Goal: Task Accomplishment & Management: Complete application form

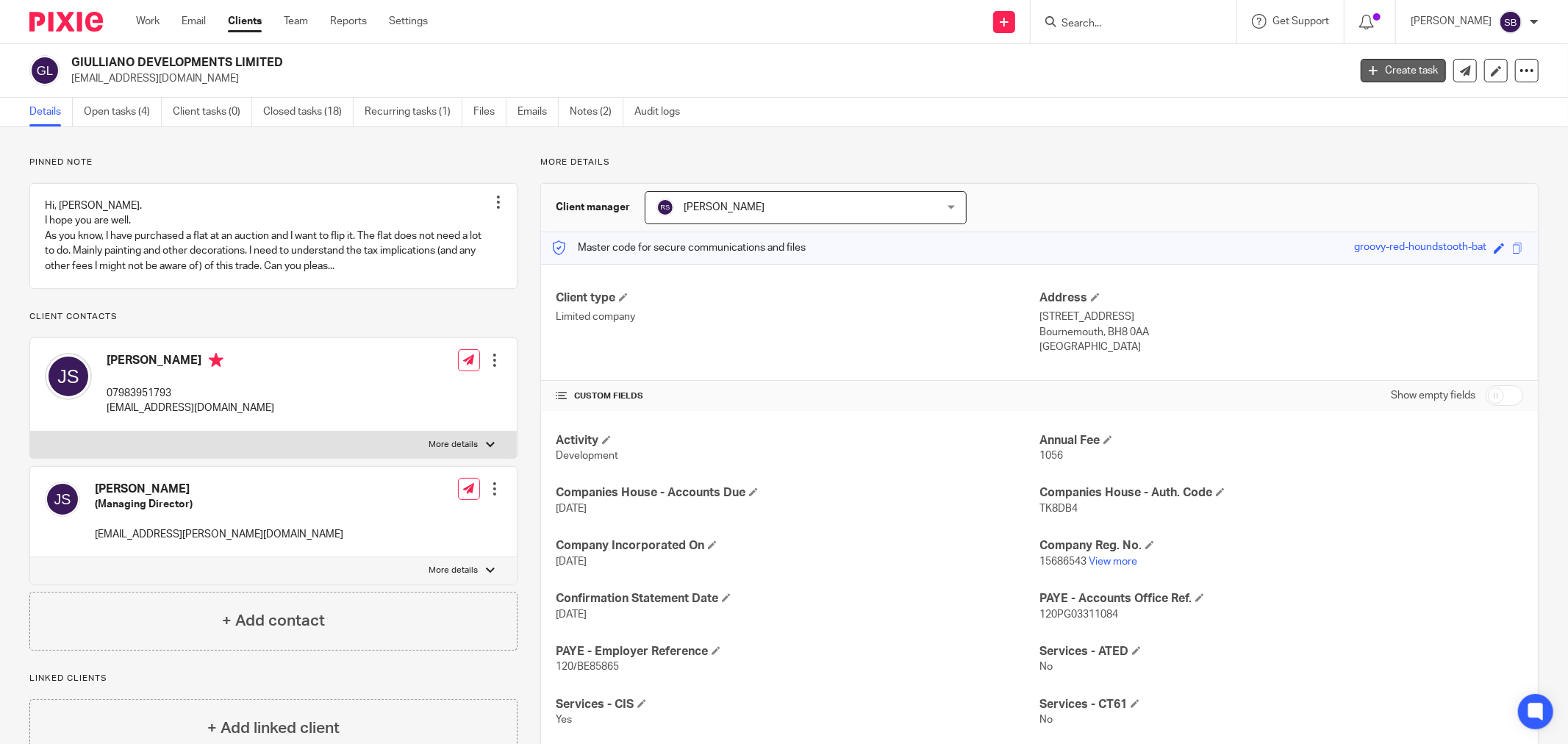
click at [1366, 69] on link "Create task" at bounding box center [1404, 70] width 85 height 23
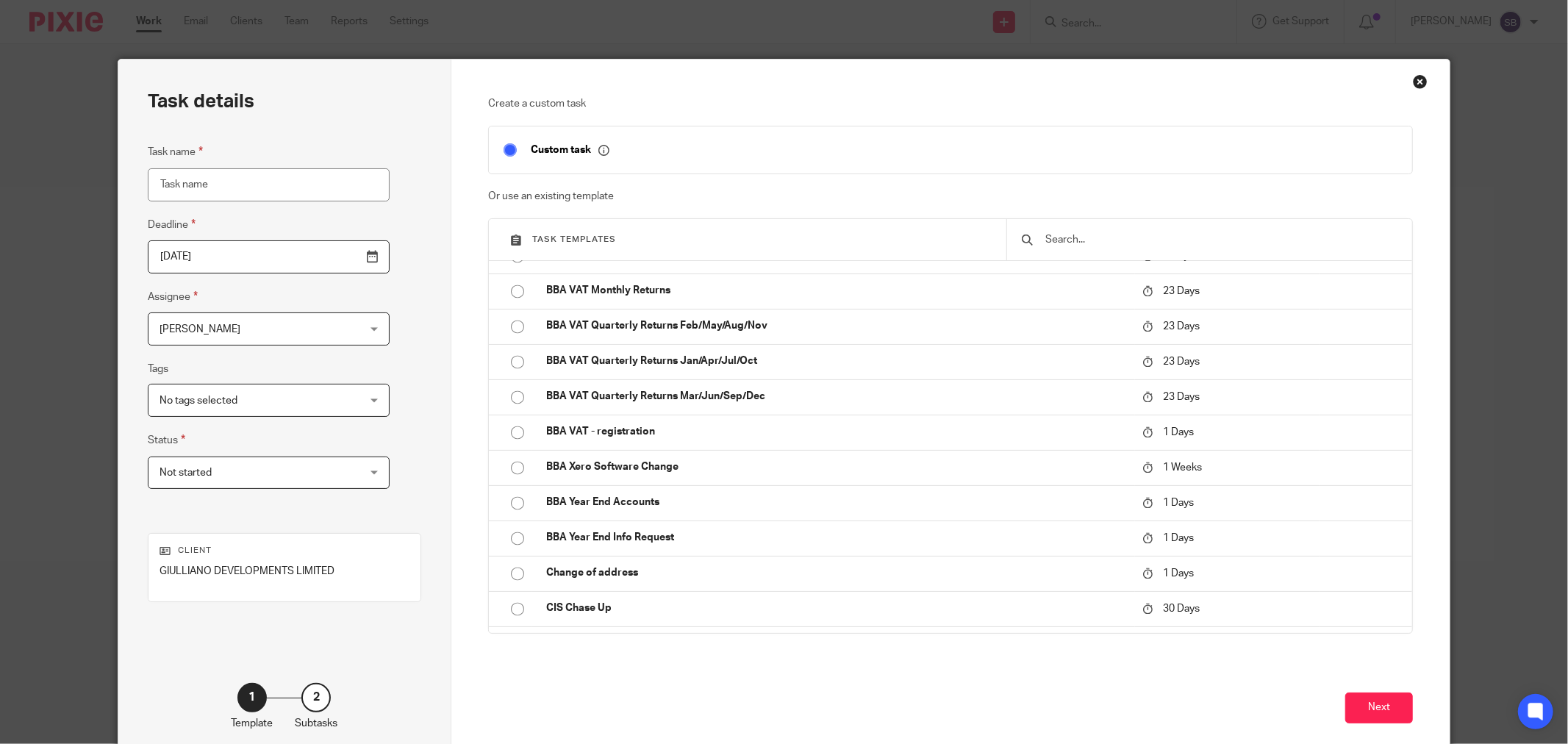
scroll to position [2531, 0]
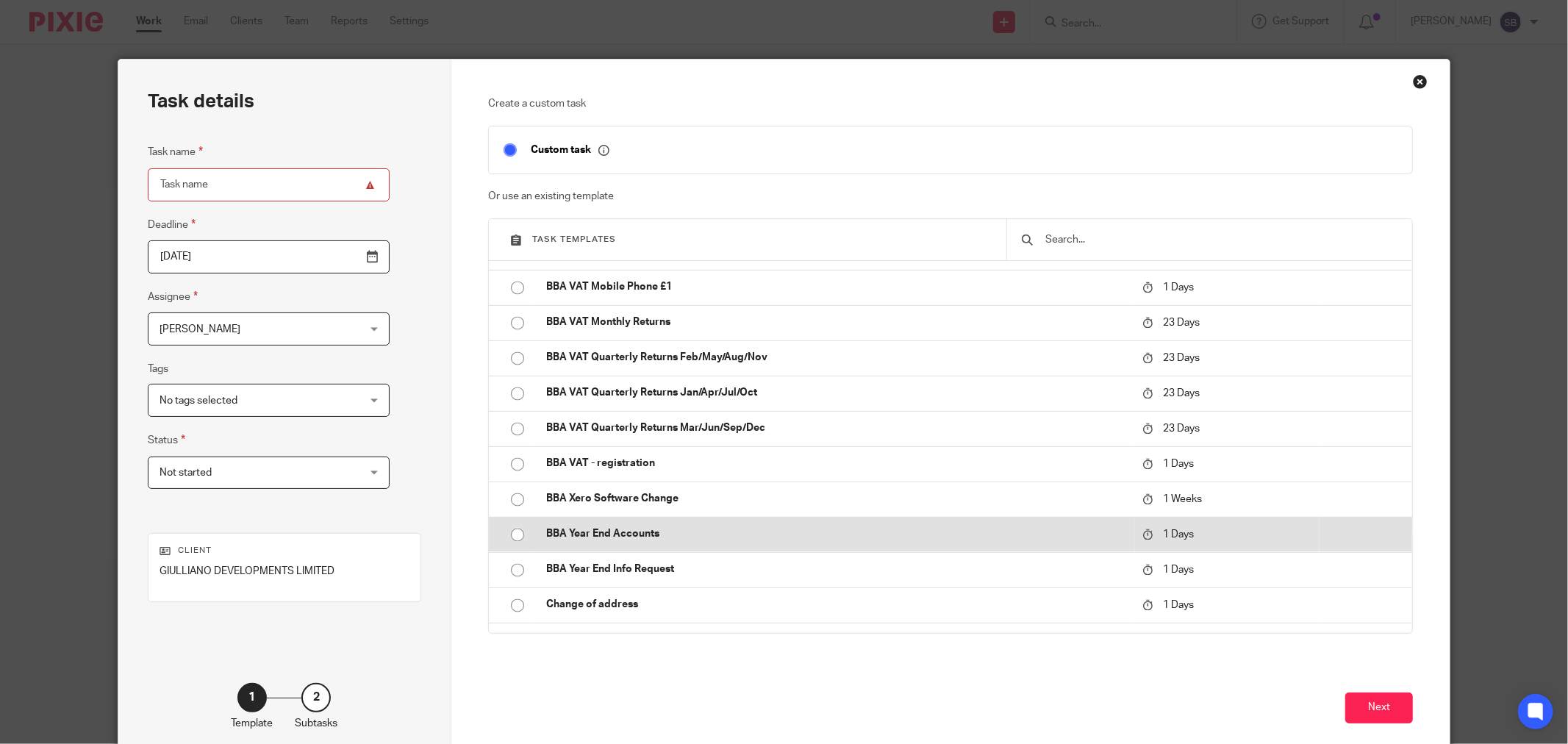
click at [711, 543] on td "BBA Year End Accounts" at bounding box center [833, 534] width 604 height 35
type input "[DATE]"
type input "BBA Year End Accounts"
checkbox input "false"
radio input "true"
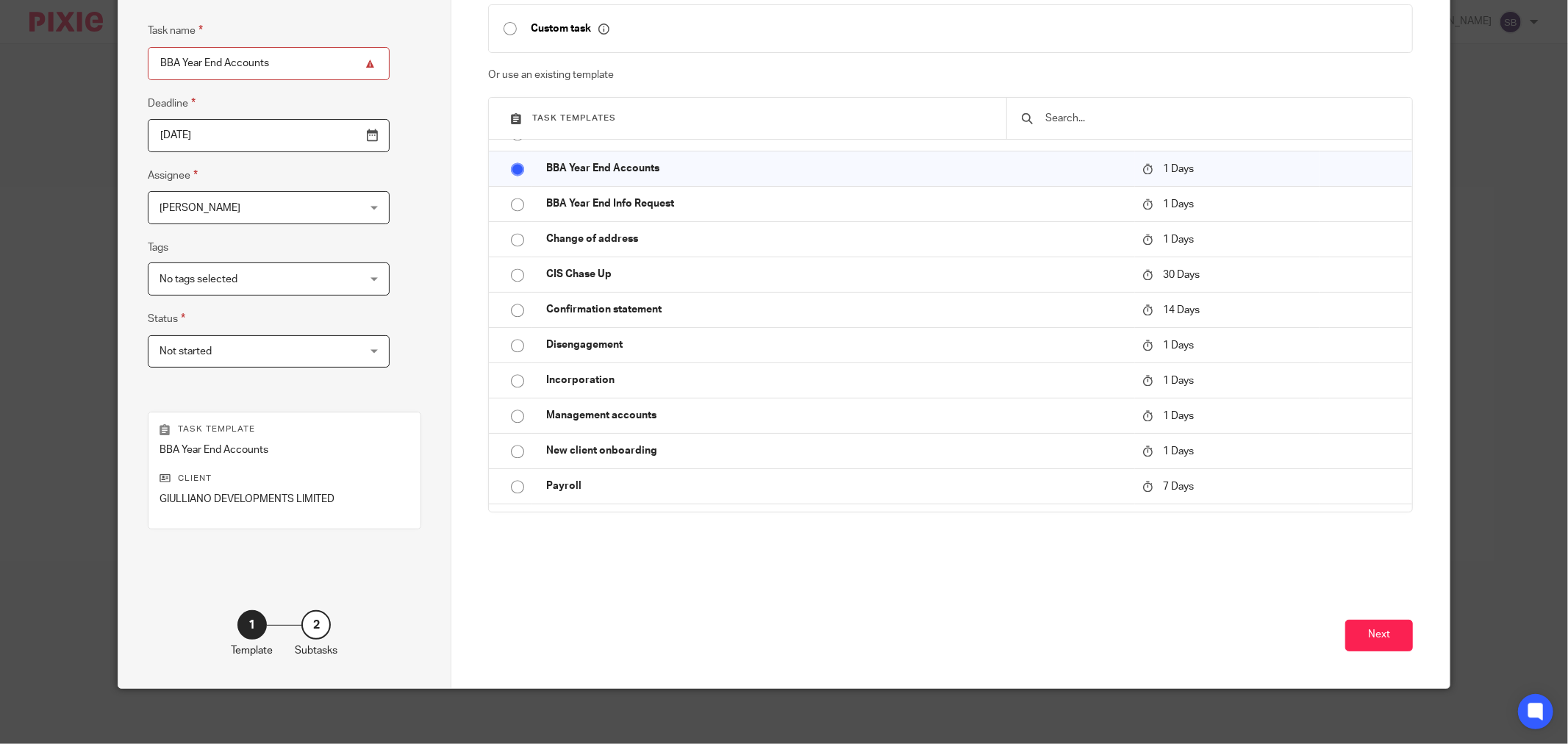
scroll to position [125, 0]
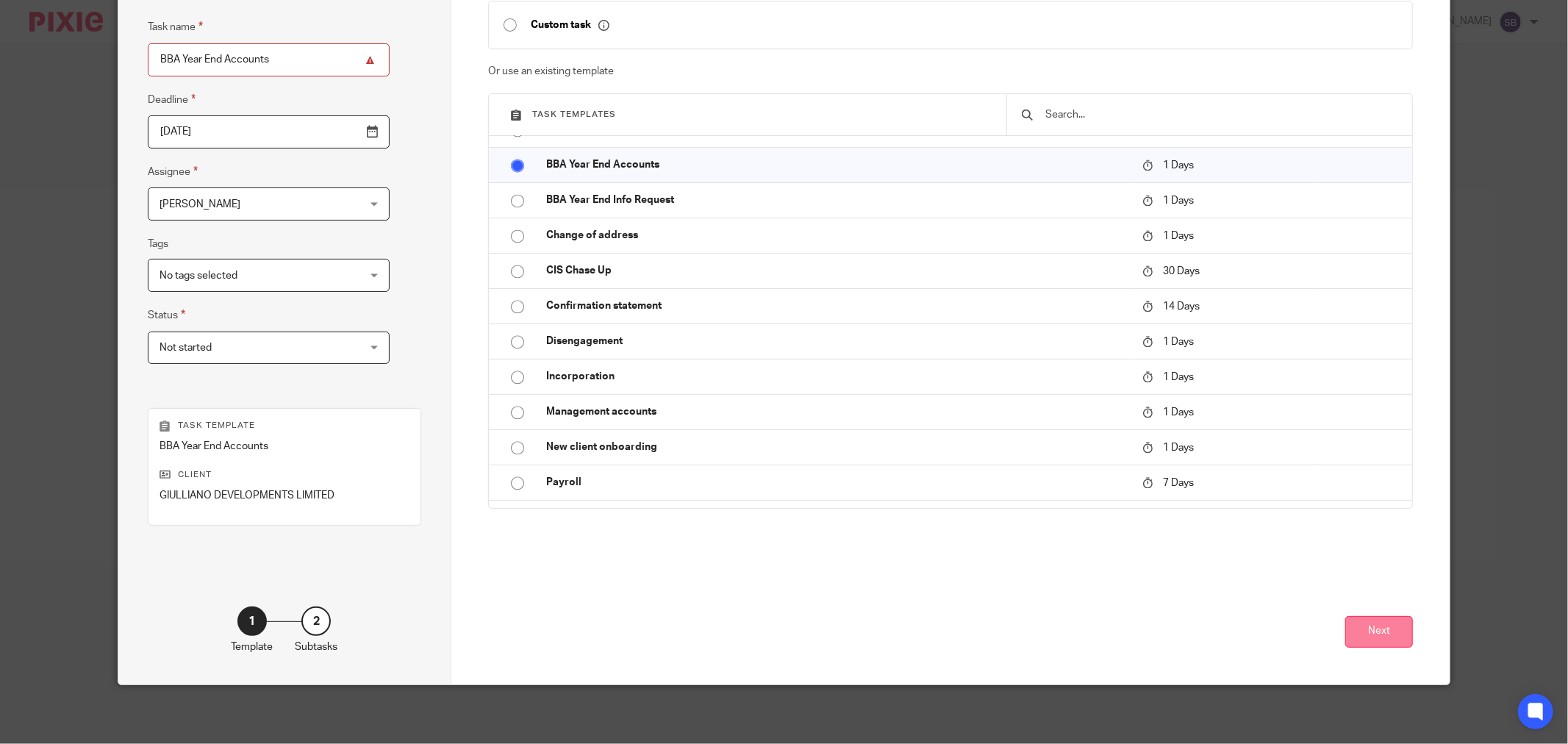
click at [1355, 629] on button "Next" at bounding box center [1380, 631] width 67 height 31
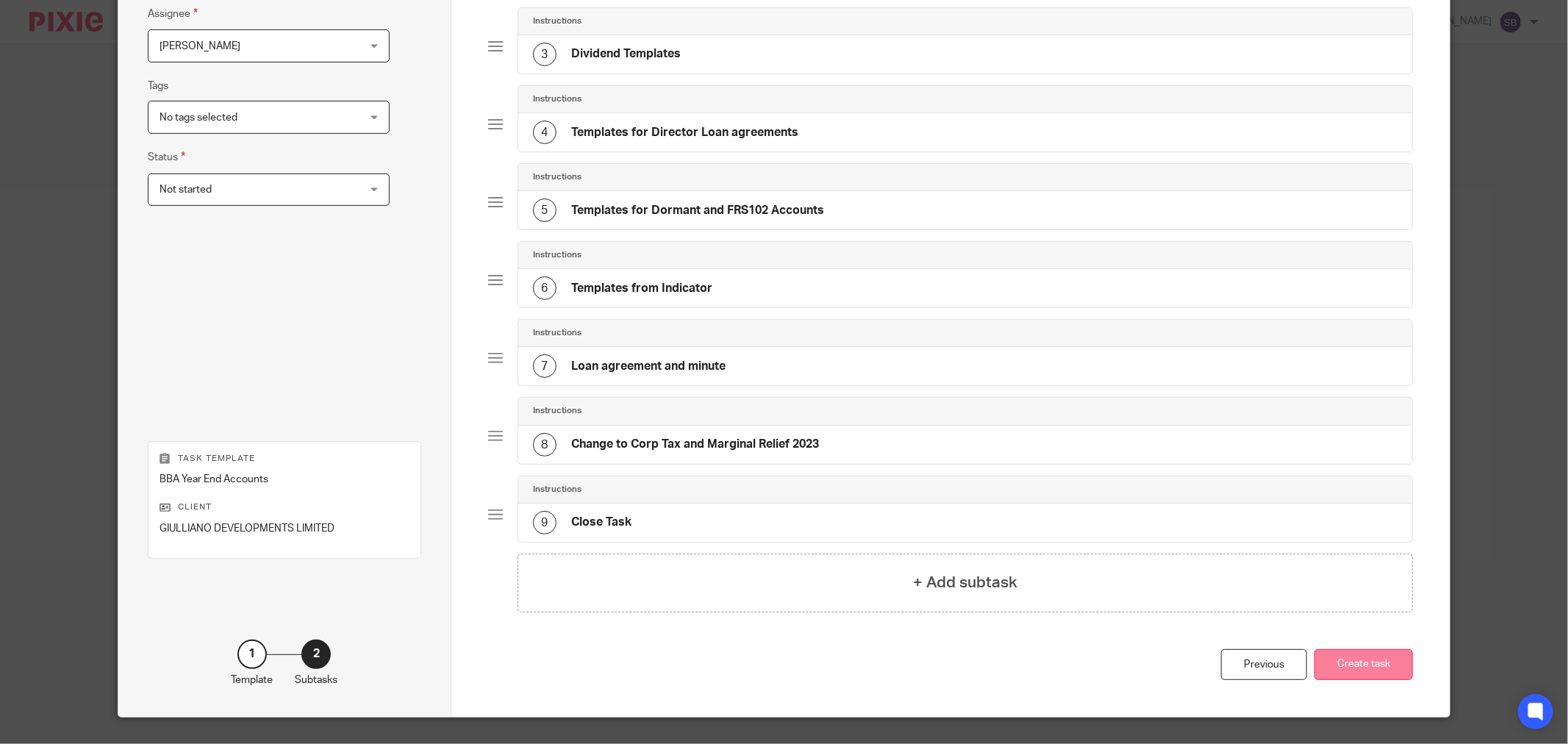
scroll to position [317, 0]
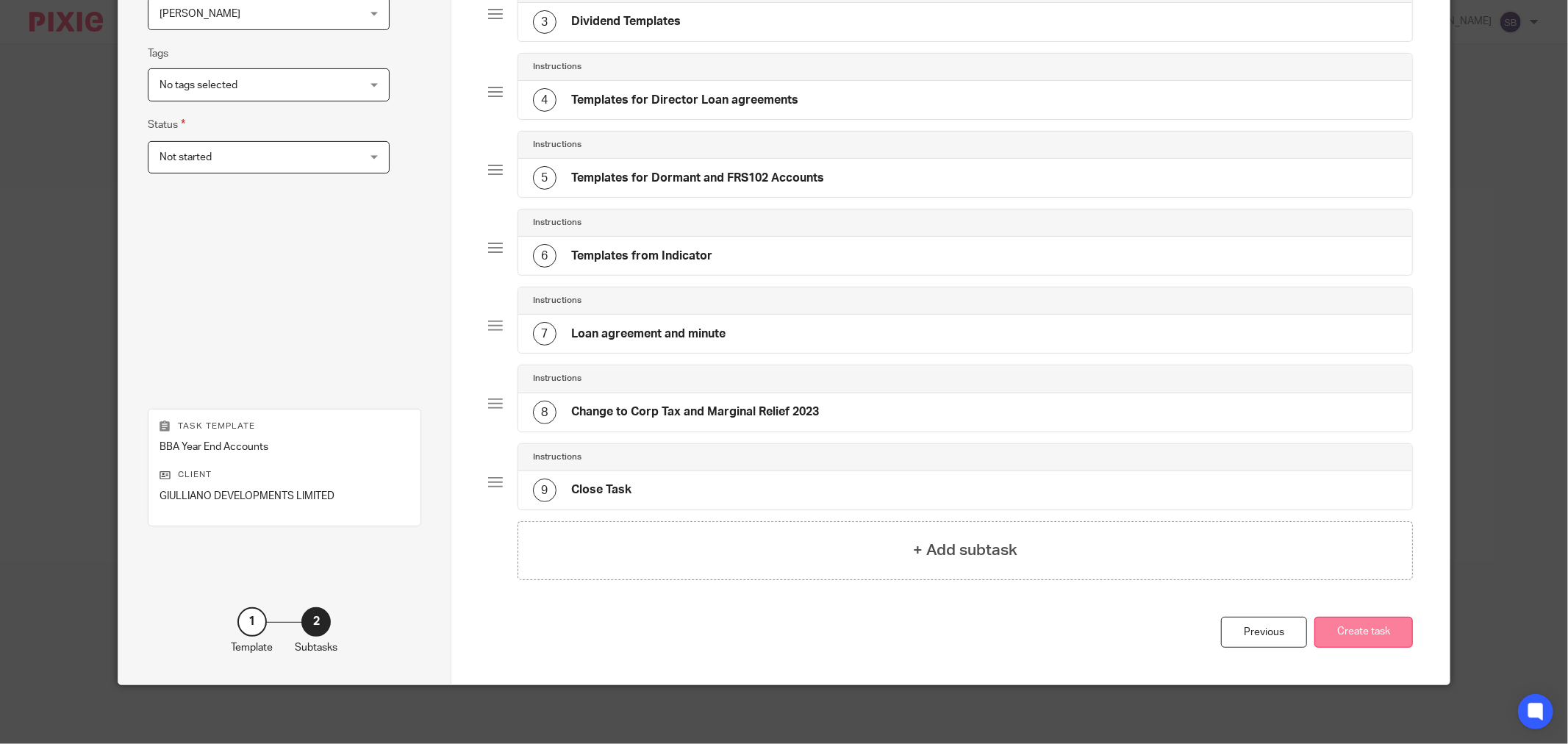
click at [1385, 648] on button "Create task" at bounding box center [1363, 632] width 99 height 31
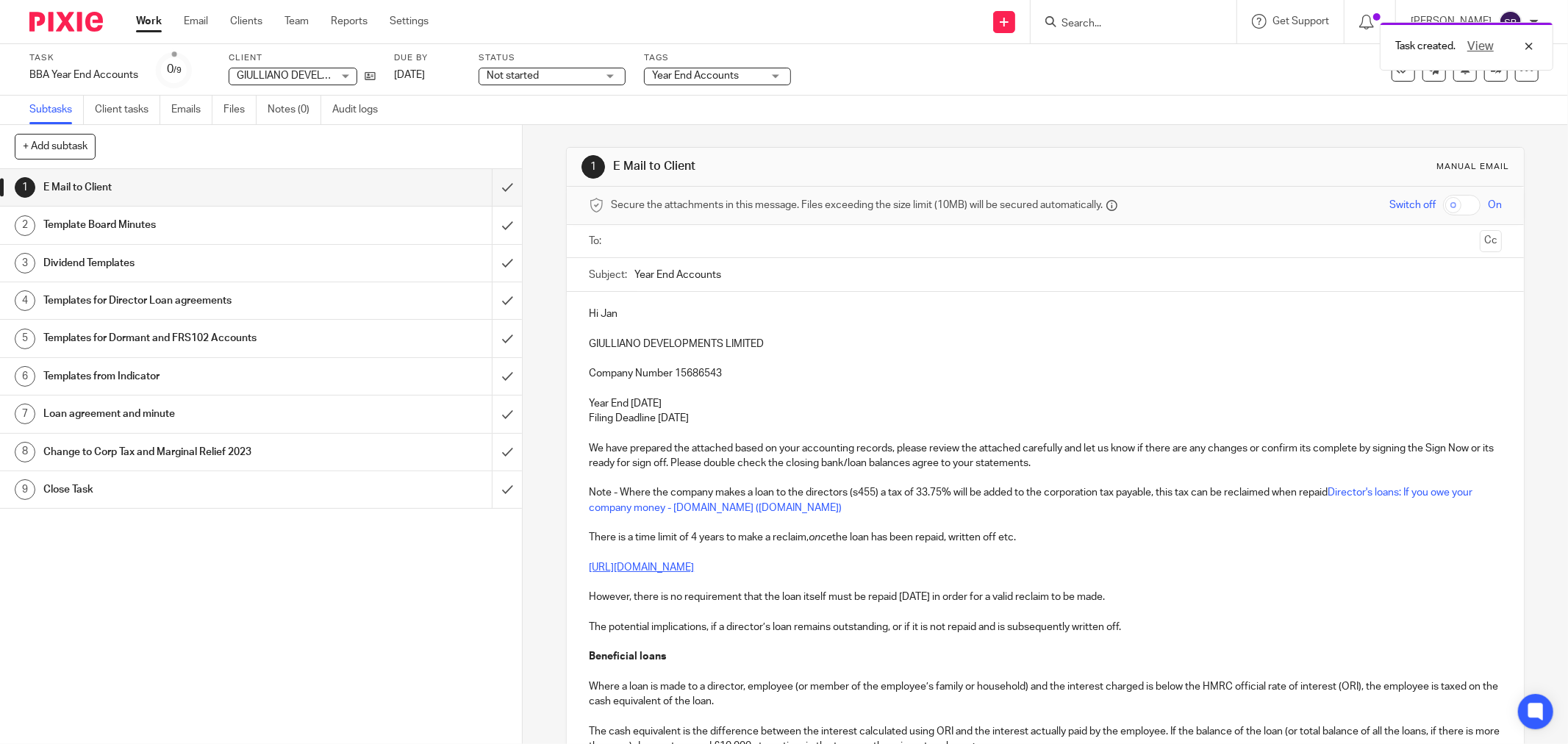
click at [658, 243] on input "text" at bounding box center [1044, 241] width 857 height 17
click at [846, 243] on input "text" at bounding box center [1139, 243] width 670 height 29
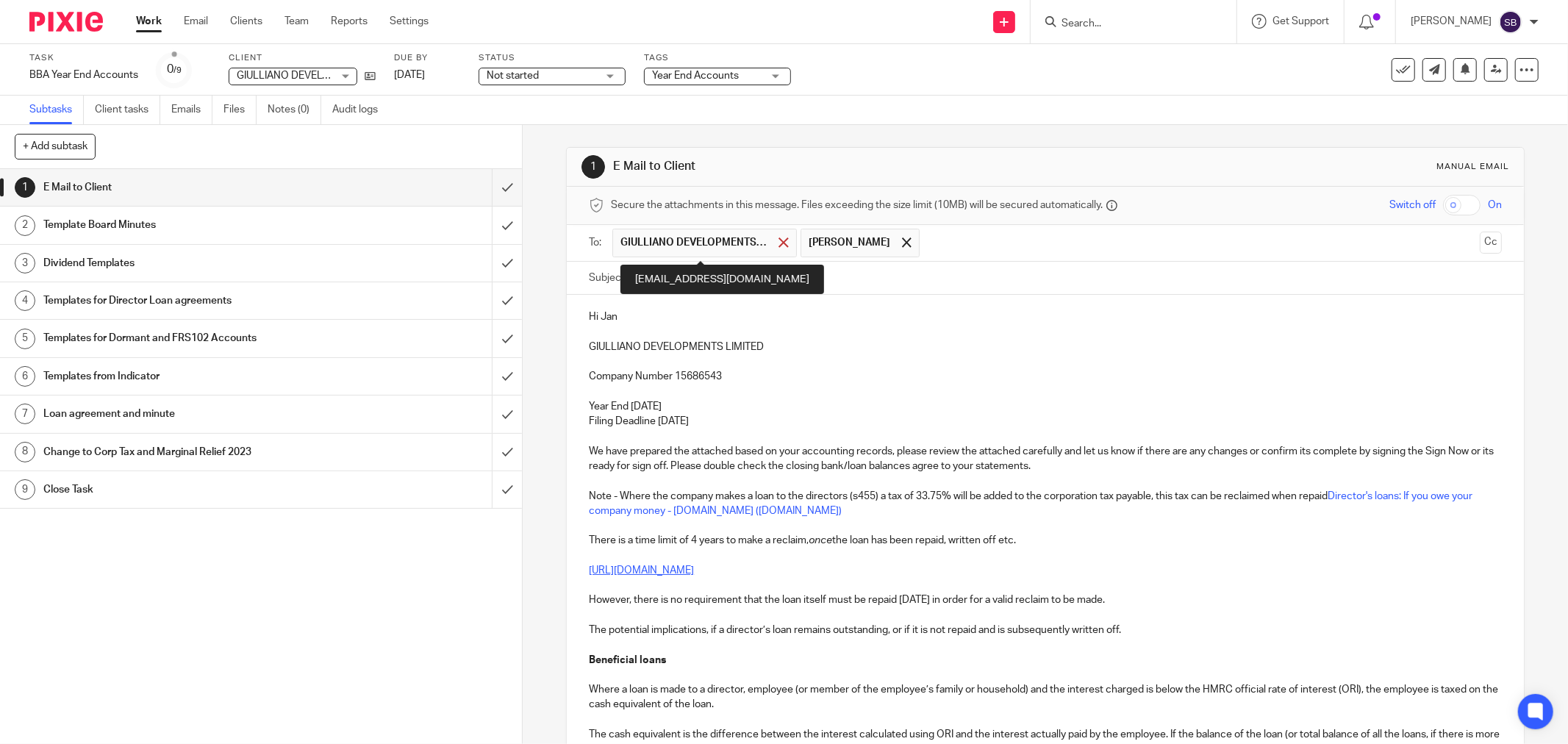
click at [779, 243] on span at bounding box center [784, 242] width 10 height 10
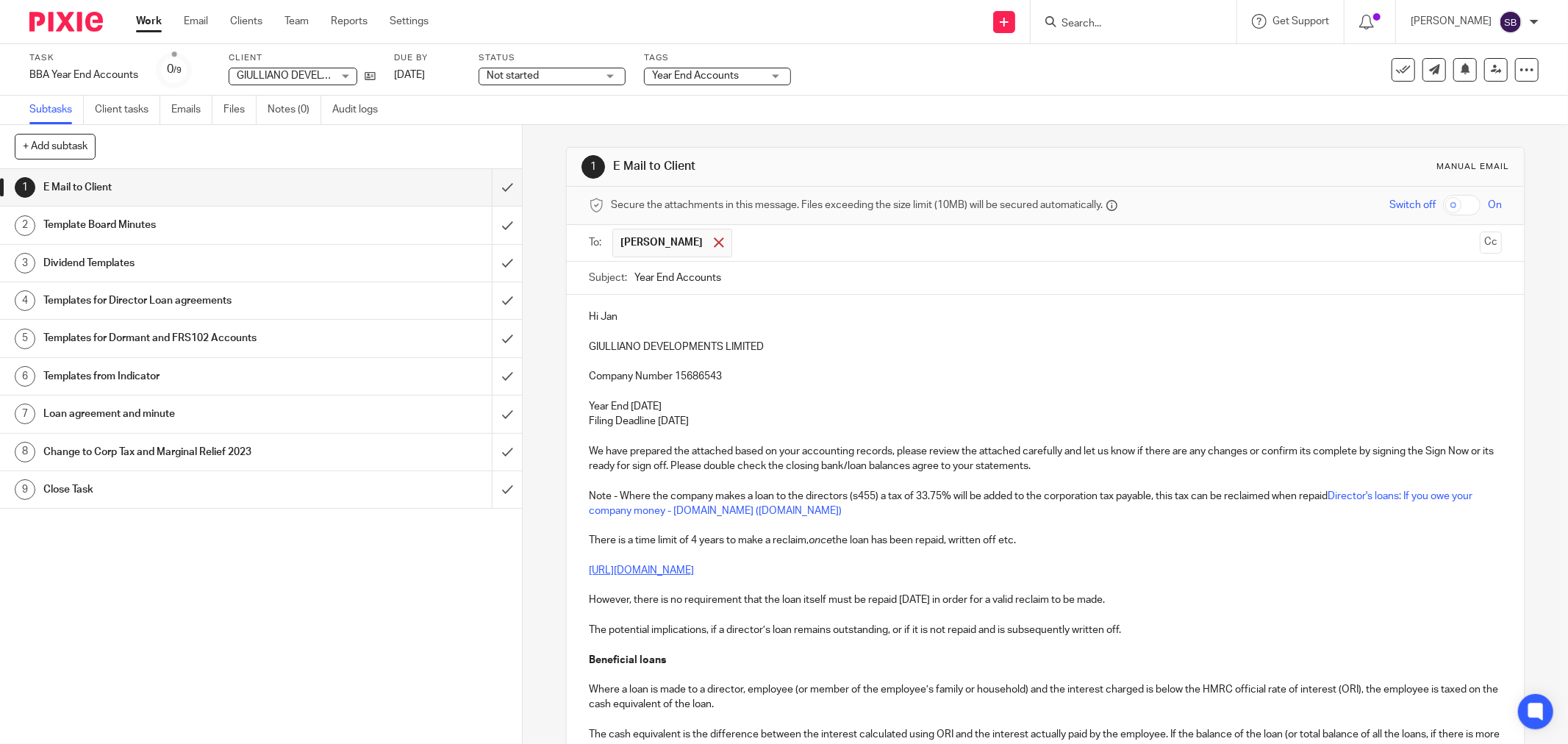
click at [714, 241] on span at bounding box center [719, 242] width 10 height 10
click at [672, 241] on input "text" at bounding box center [1044, 241] width 857 height 17
click at [771, 241] on input "text" at bounding box center [1107, 243] width 735 height 29
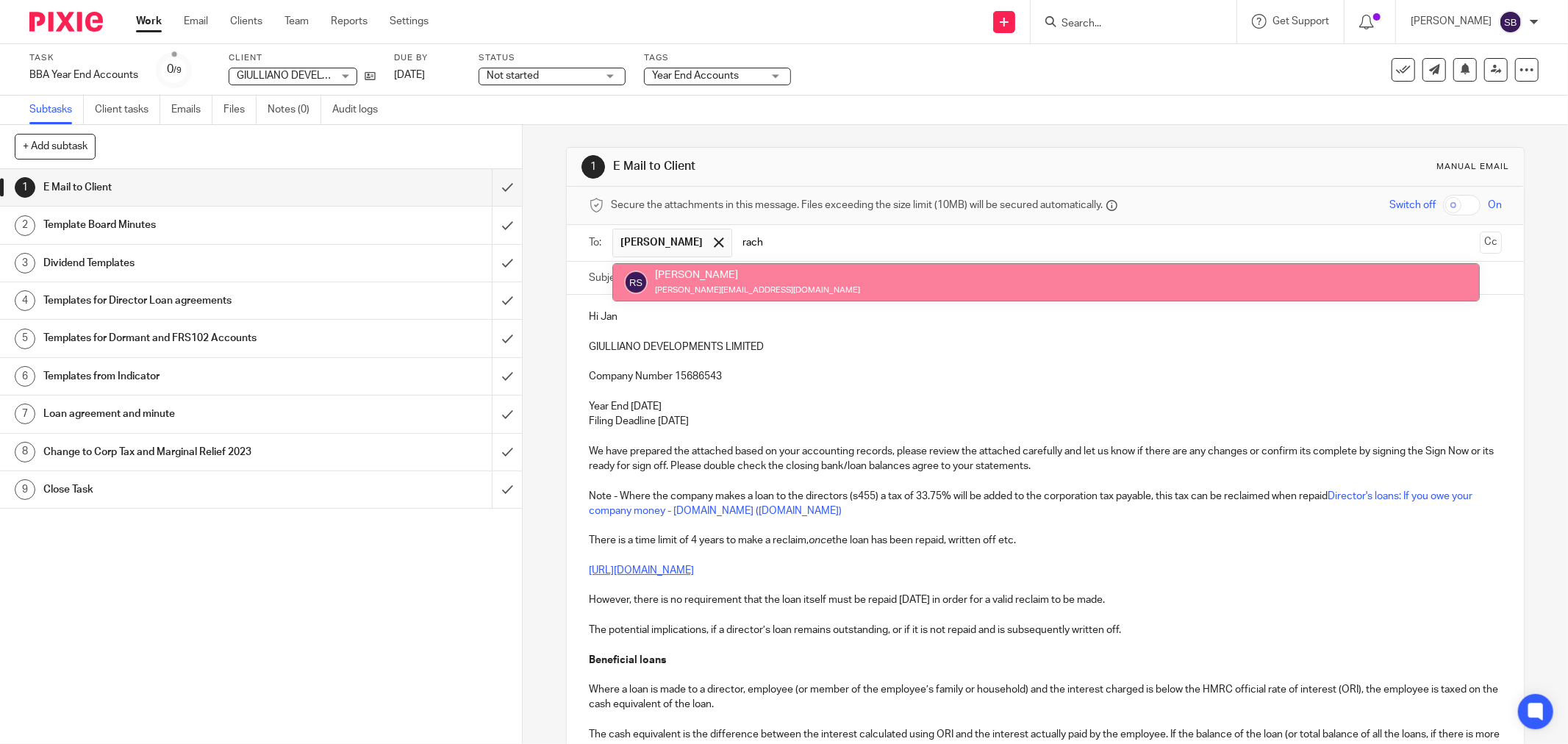
type input "rach"
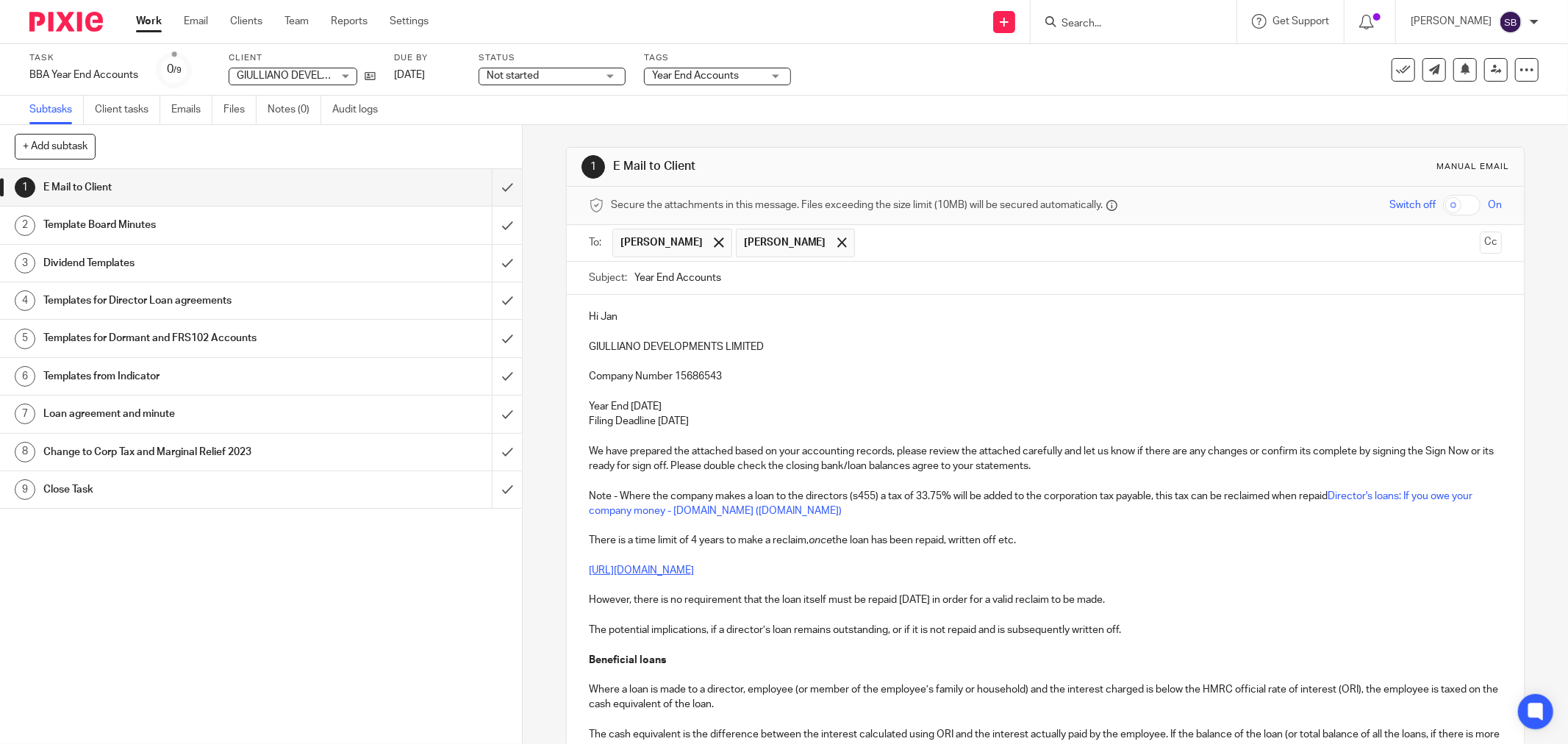
click at [789, 278] on input "Year End Accounts" at bounding box center [1068, 277] width 868 height 33
drag, startPoint x: 581, startPoint y: 342, endPoint x: 770, endPoint y: 344, distance: 189.0
copy p "GIULLIANO DEVELOPMENTS LIMITED"
click at [832, 277] on input "Year End Accounts 2025 -" at bounding box center [1068, 277] width 868 height 33
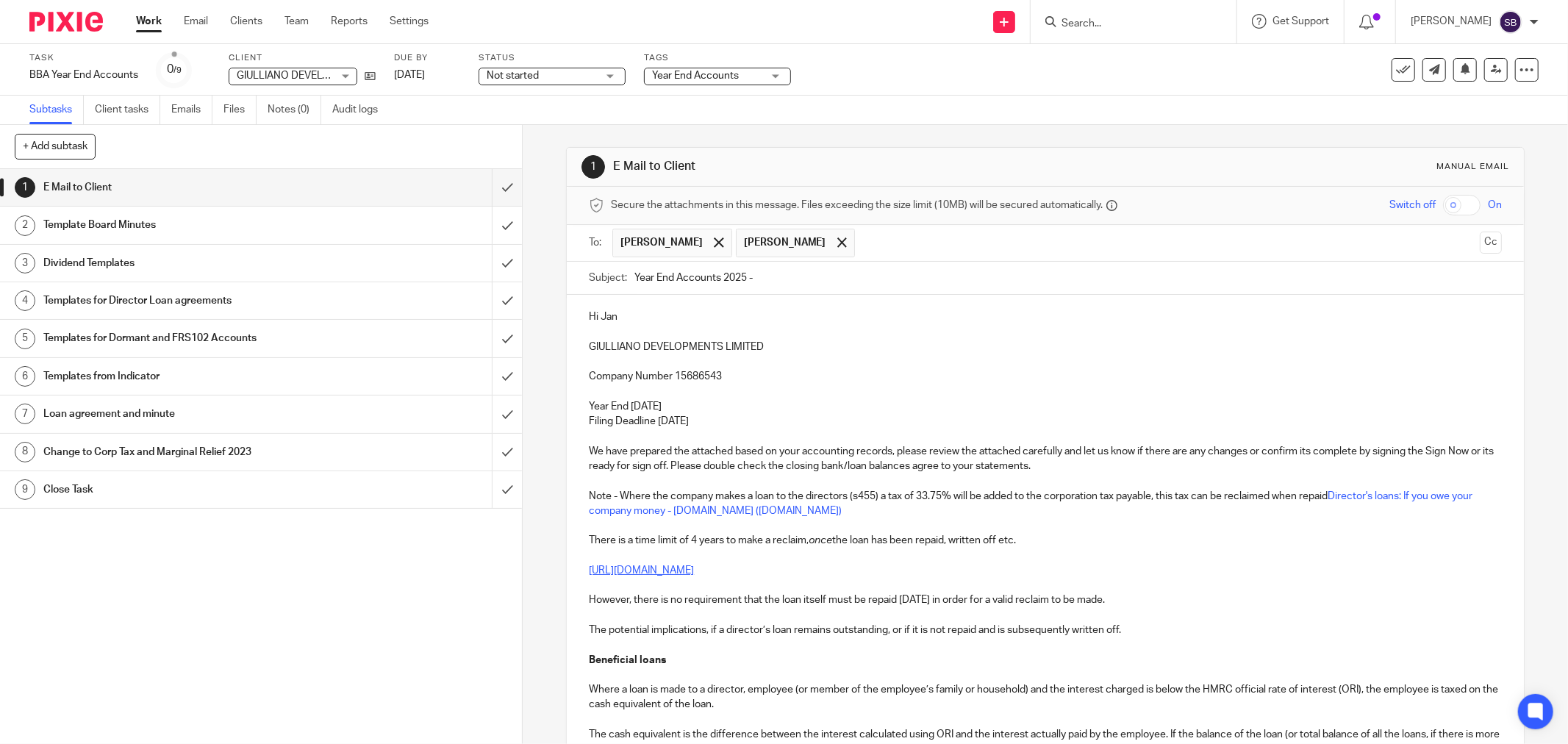
paste input "GIULLIANO DEVELOPMENTS LIMITED"
type input "Year End Accounts 2025 - GIULLIANO DEVELOPMENTS LIMITED"
drag, startPoint x: 581, startPoint y: 343, endPoint x: 767, endPoint y: 340, distance: 186.0
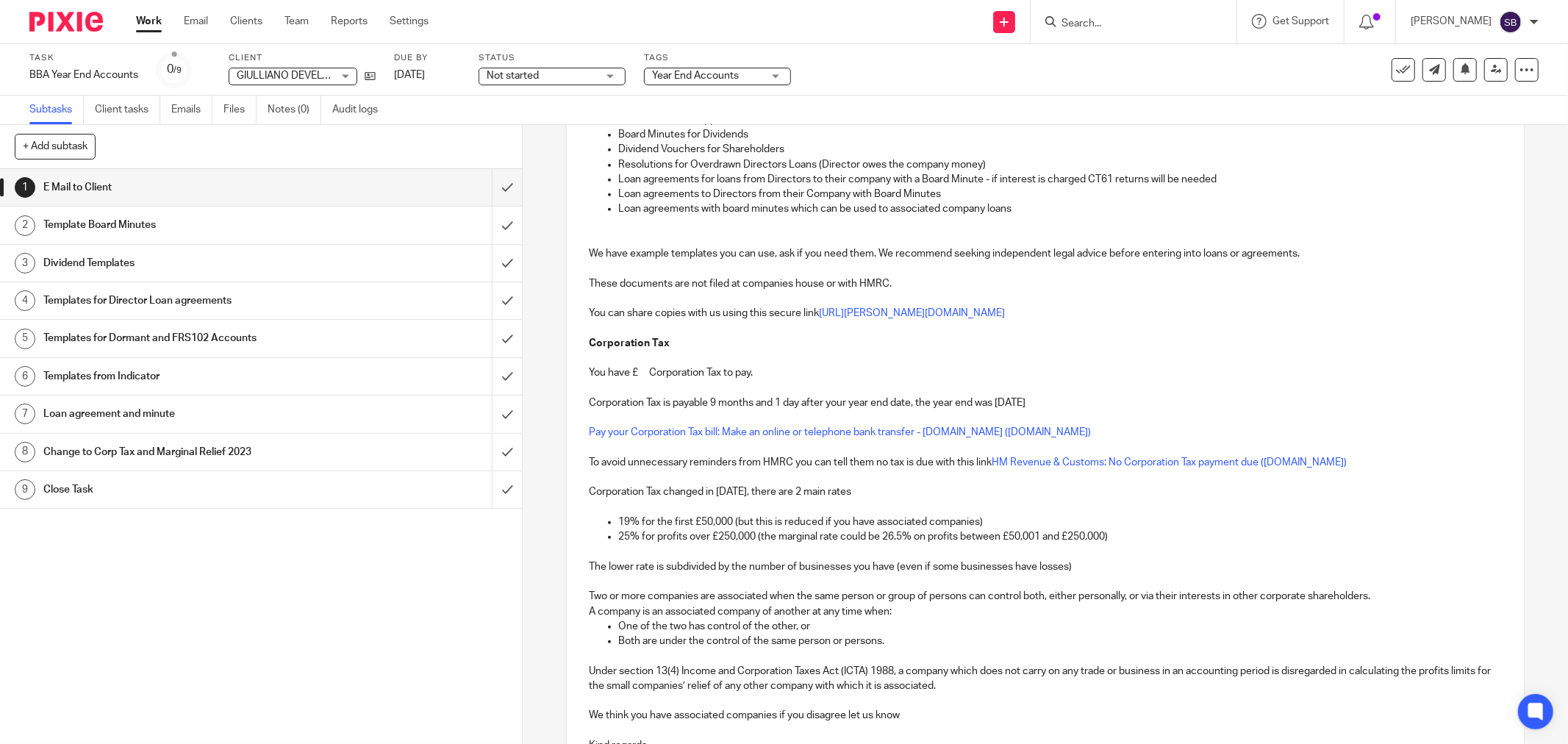
scroll to position [1258, 0]
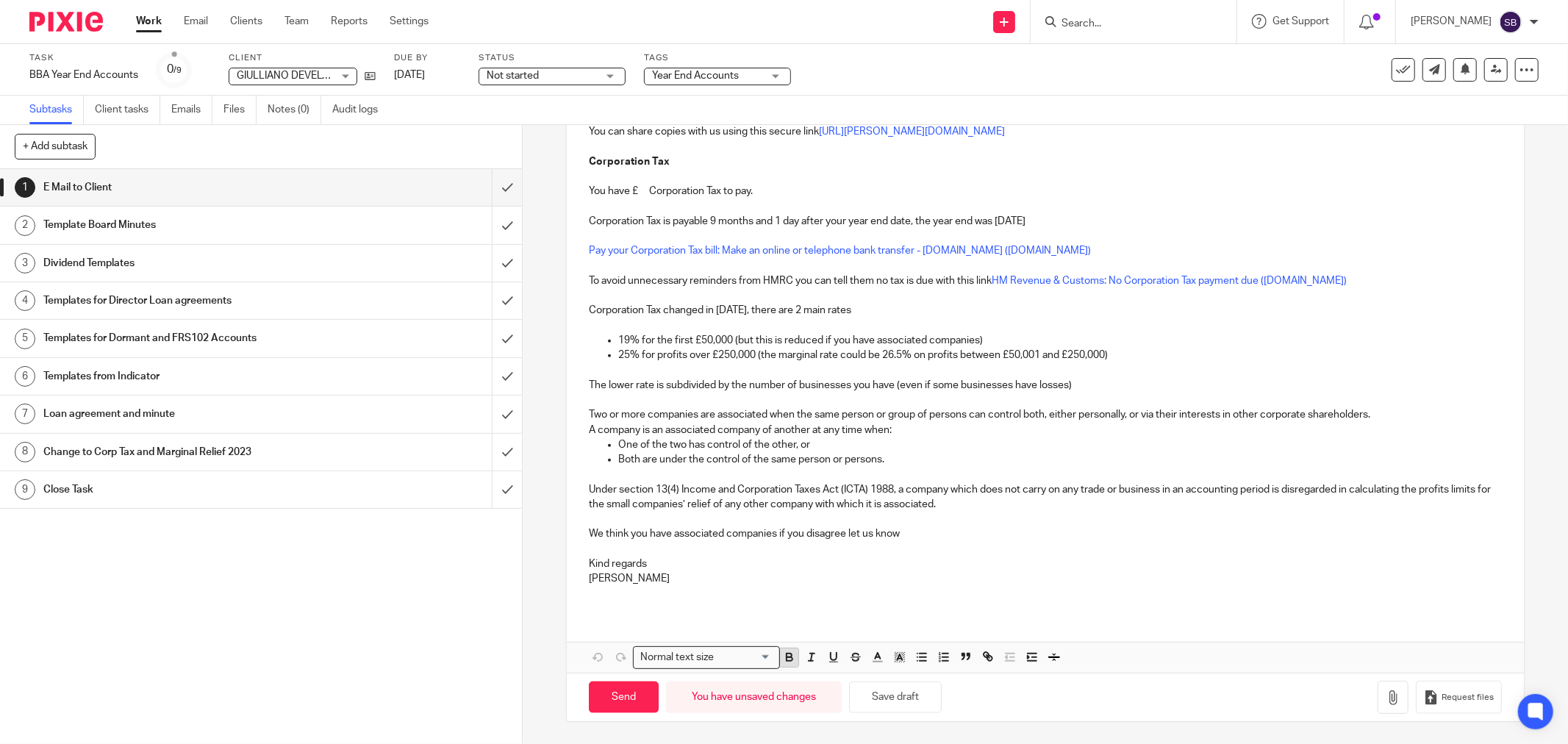
click at [787, 661] on icon "button" at bounding box center [789, 659] width 6 height 4
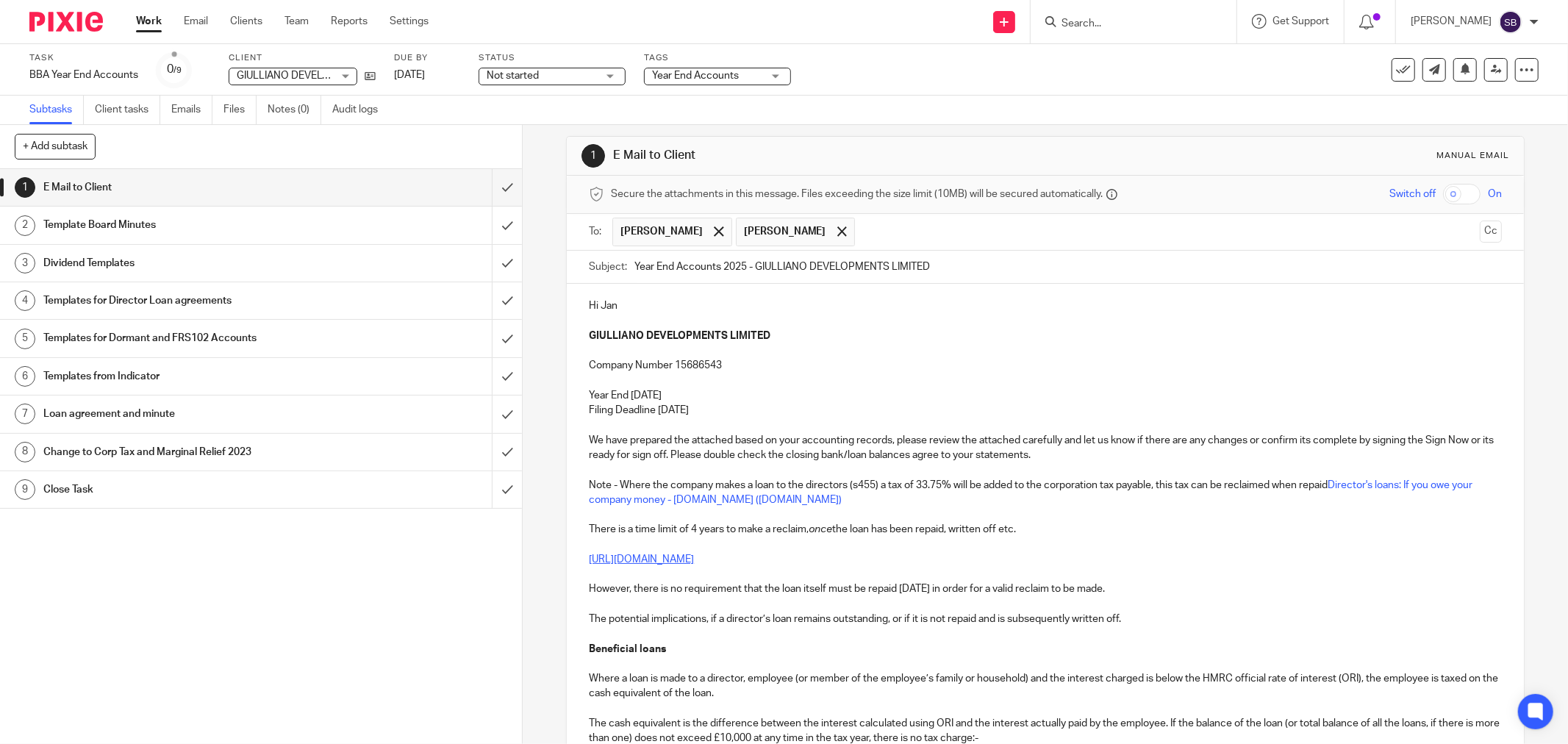
scroll to position [0, 0]
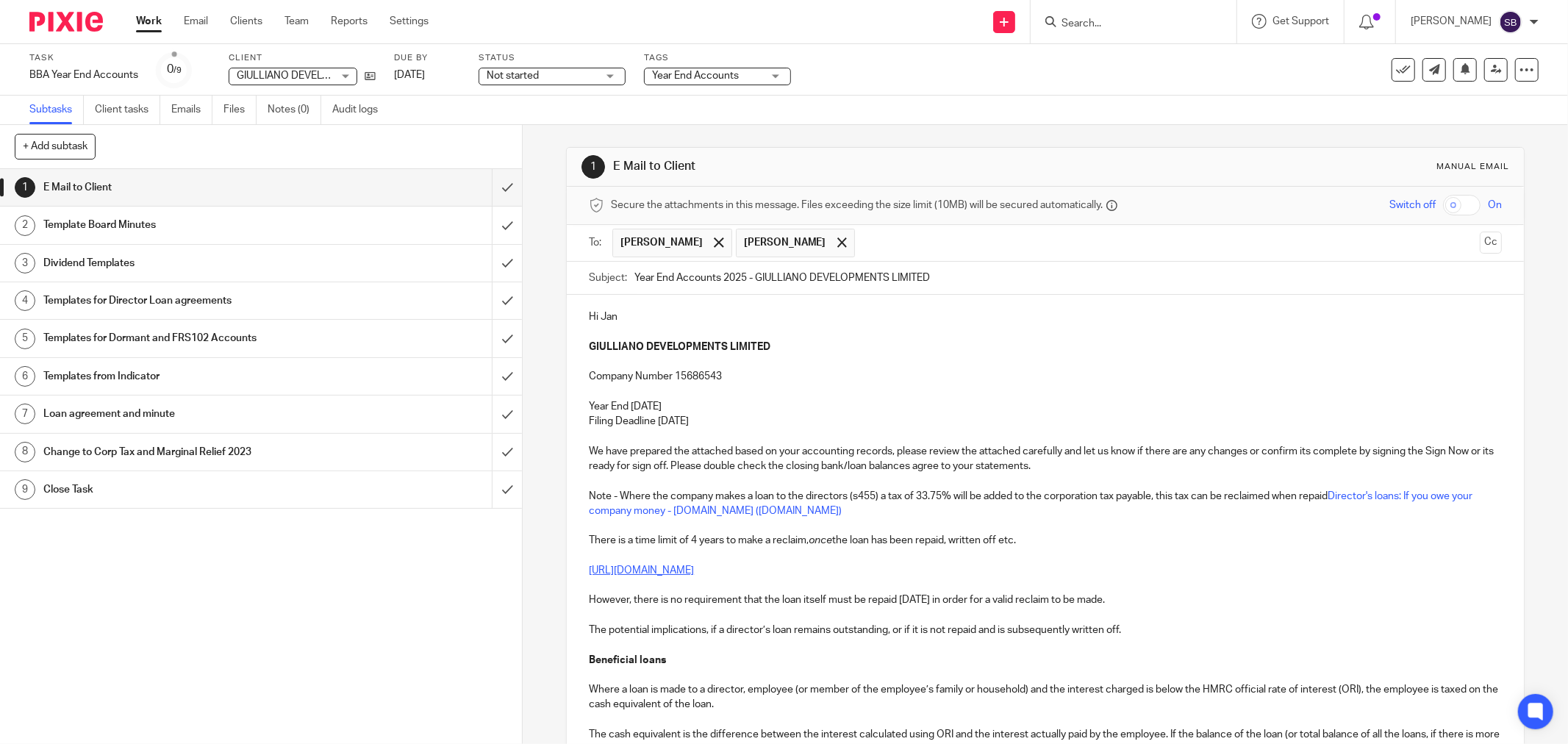
click at [856, 397] on p at bounding box center [1045, 391] width 914 height 14
drag, startPoint x: 584, startPoint y: 468, endPoint x: 693, endPoint y: 473, distance: 109.1
click at [693, 473] on p "We have prepared the attached based on your accounting records, please review t…" at bounding box center [1045, 459] width 914 height 30
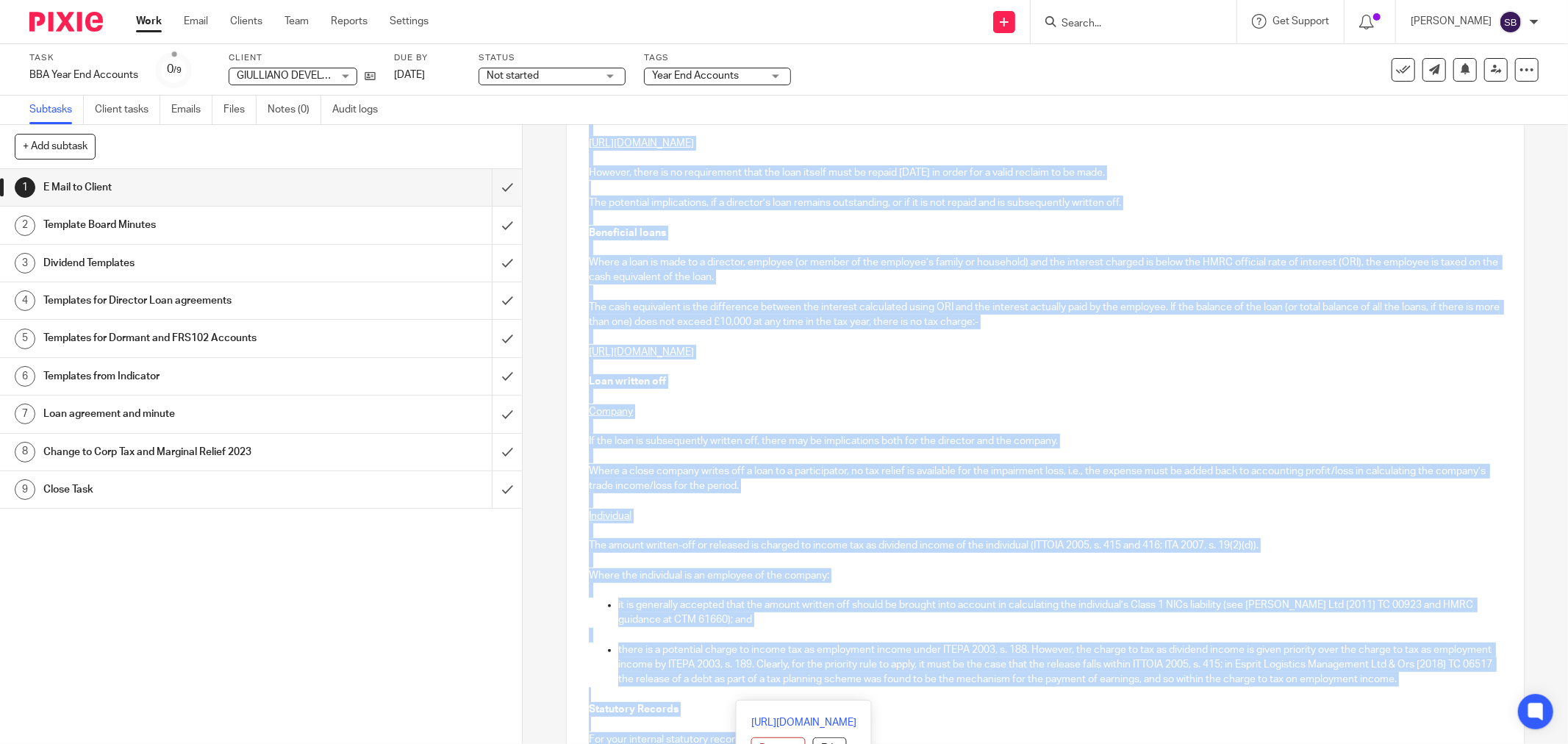
scroll to position [741, 0]
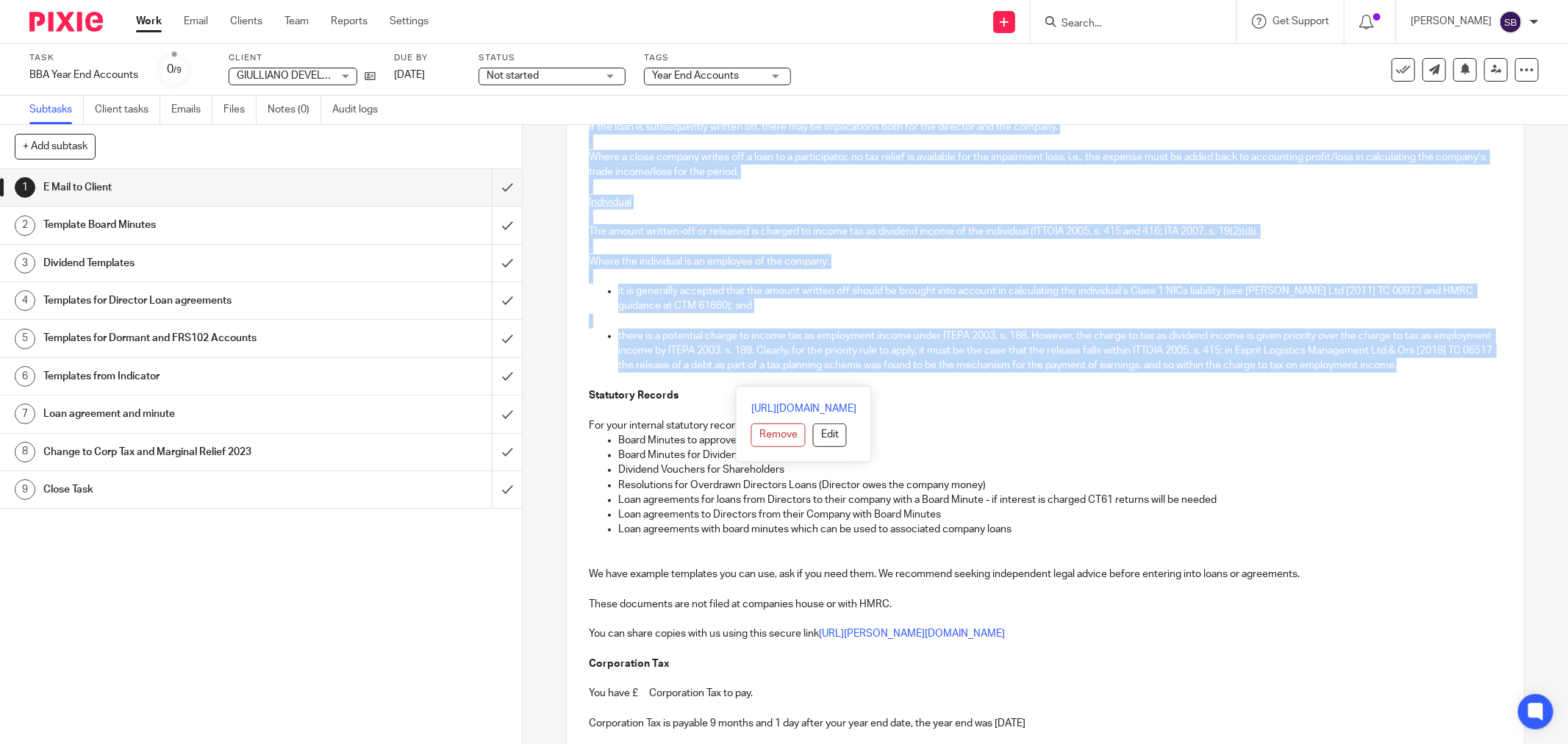
drag, startPoint x: 969, startPoint y: 472, endPoint x: 1055, endPoint y: 379, distance: 126.7
click at [1055, 379] on div "Hi Jan GIULLIANO DEVELOPMENTS LIMITED Company Number 15686543 Year End 30 Apr 2…" at bounding box center [1046, 334] width 958 height 1559
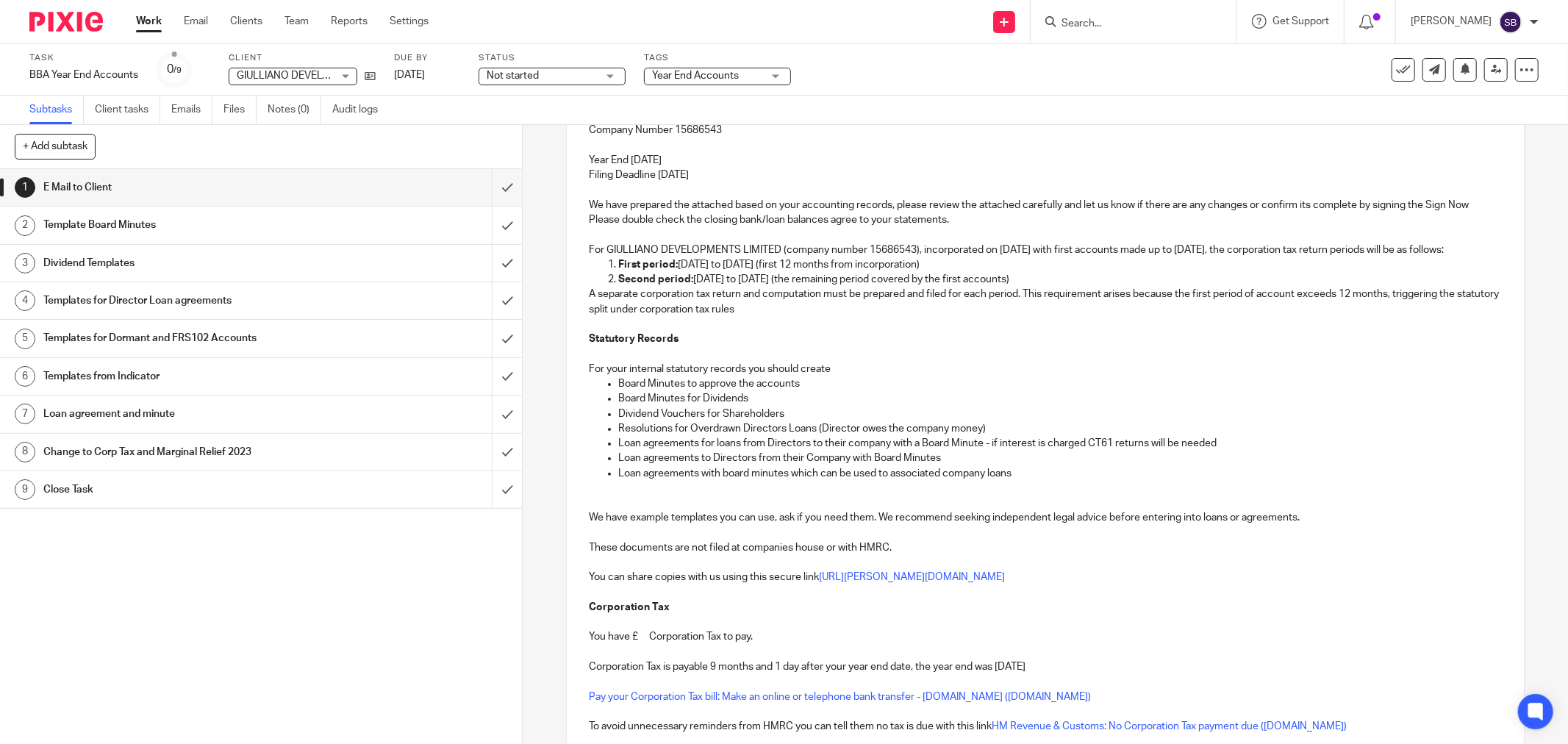
scroll to position [273, 0]
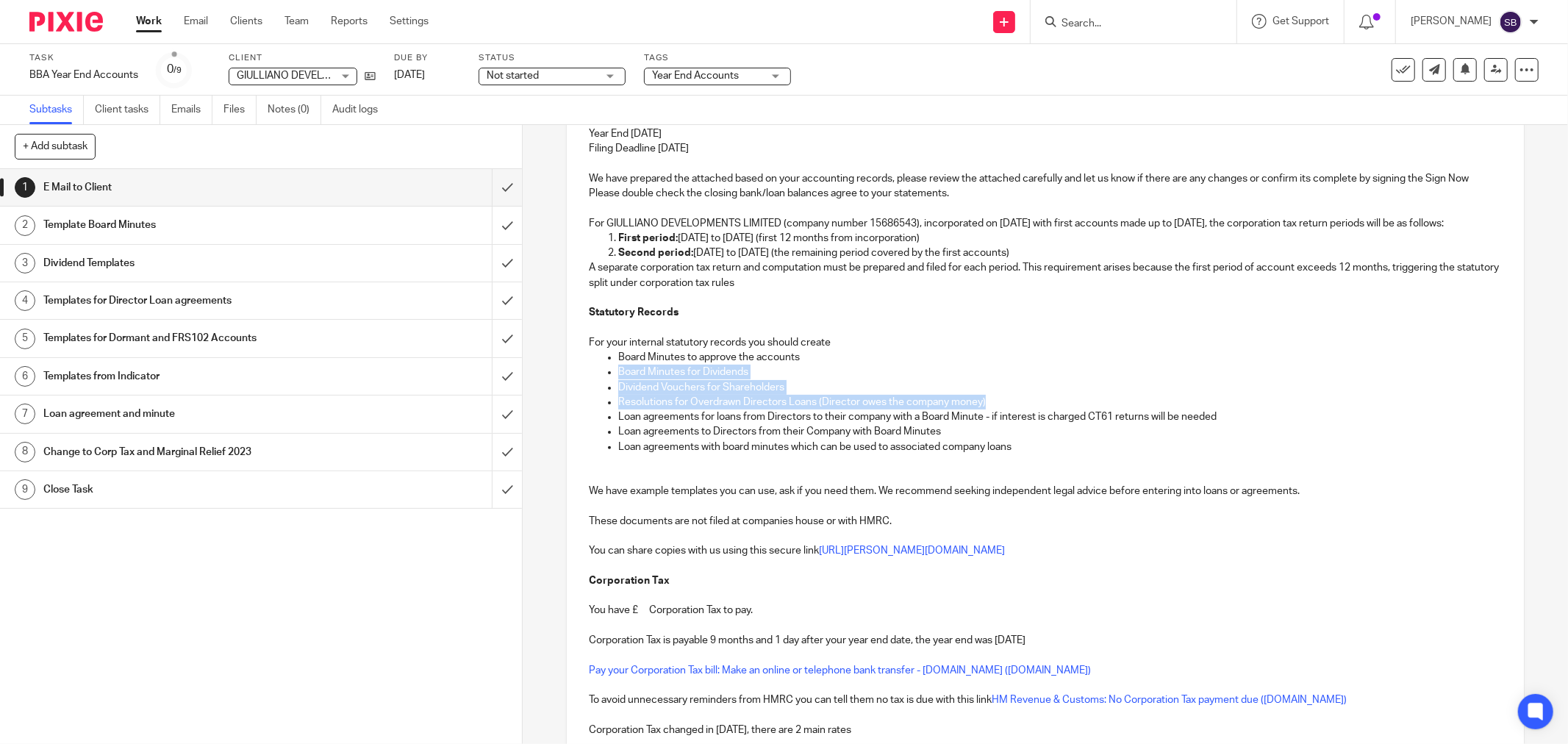
drag, startPoint x: 613, startPoint y: 386, endPoint x: 1002, endPoint y: 419, distance: 390.4
click at [1002, 419] on ul "Board Minutes to approve the accounts Board Minutes for Dividends Dividend Vouc…" at bounding box center [1045, 402] width 914 height 104
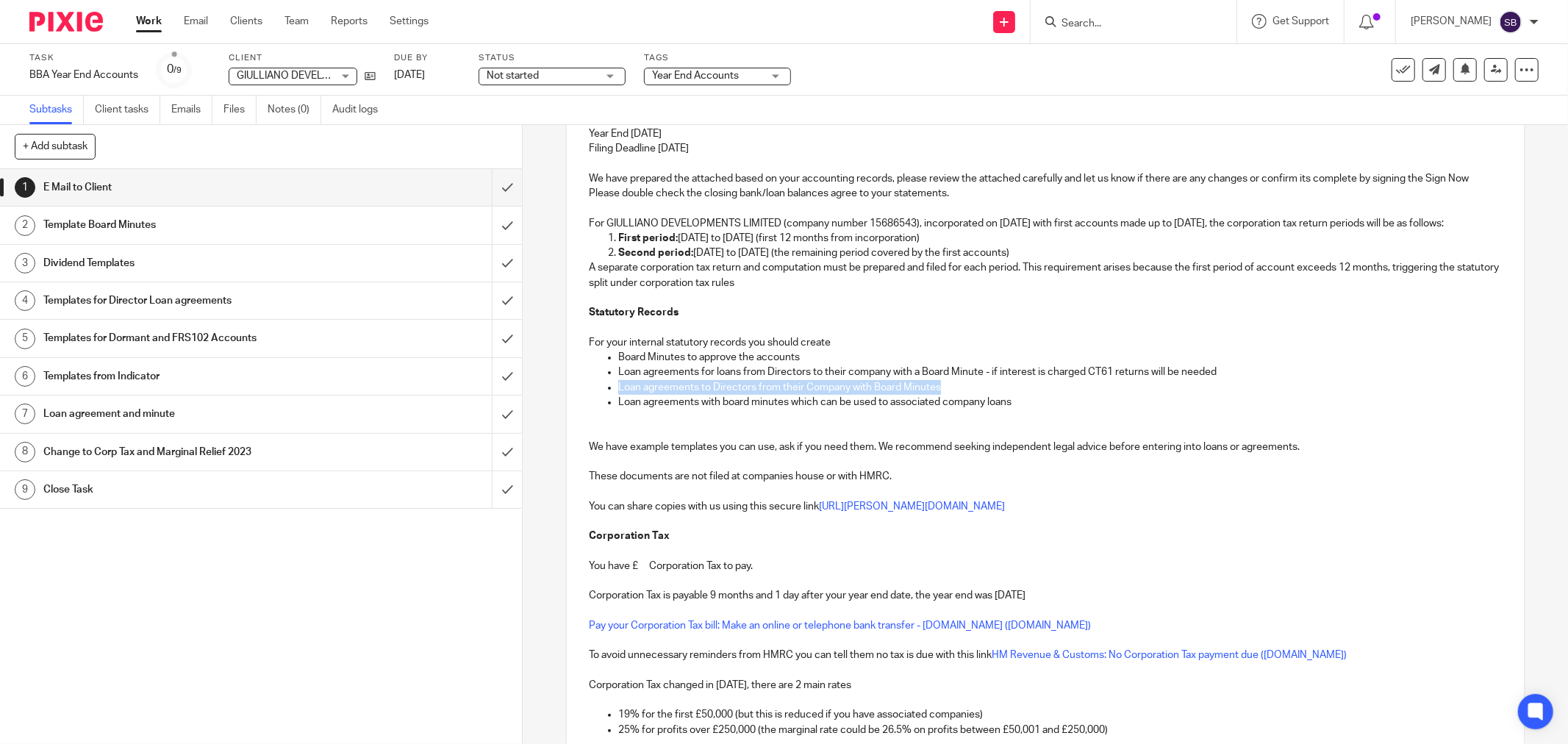
drag, startPoint x: 610, startPoint y: 398, endPoint x: 952, endPoint y: 401, distance: 342.0
click at [952, 401] on ul "Board Minutes to approve the accounts Loan agreements for loans from Directors …" at bounding box center [1045, 379] width 914 height 59
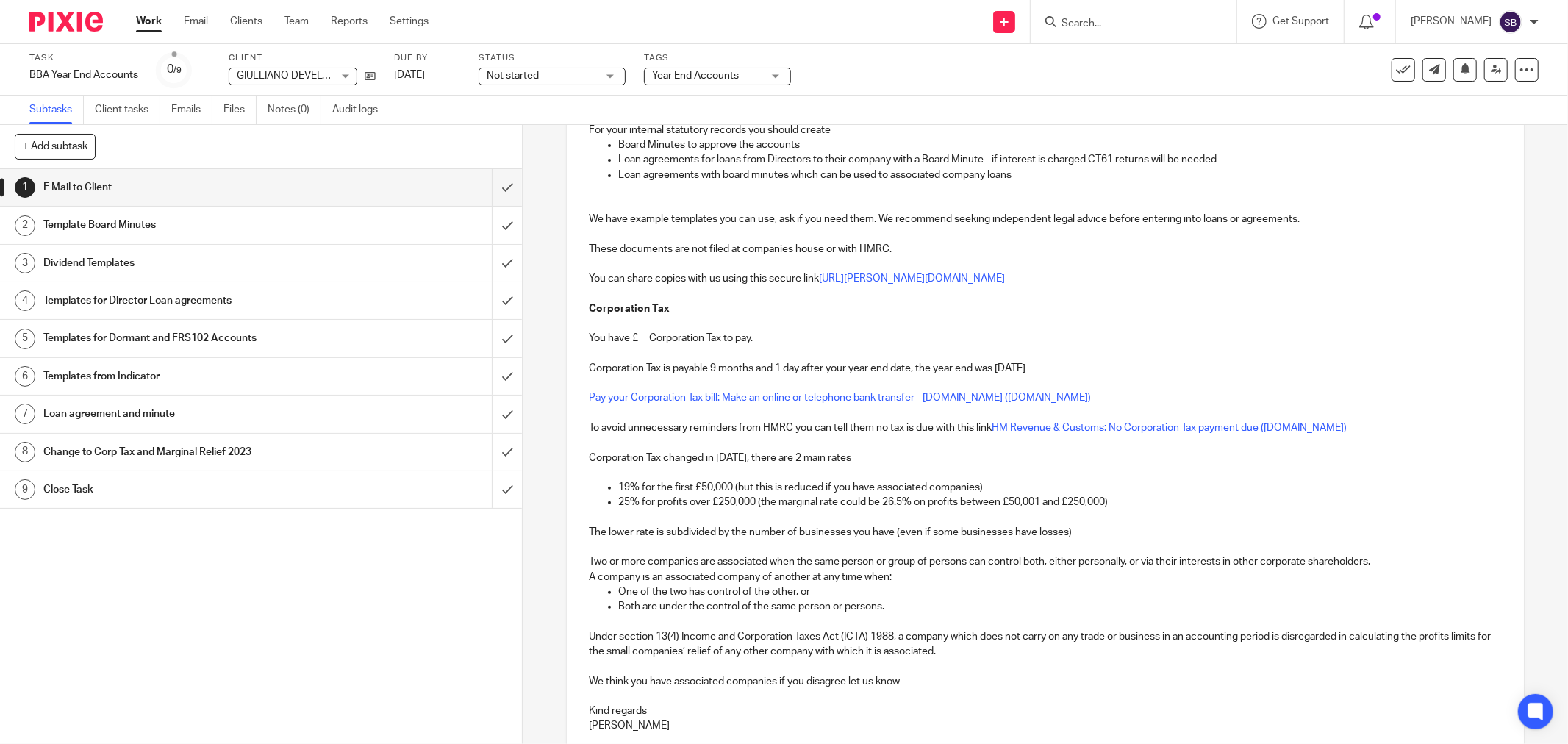
scroll to position [517, 0]
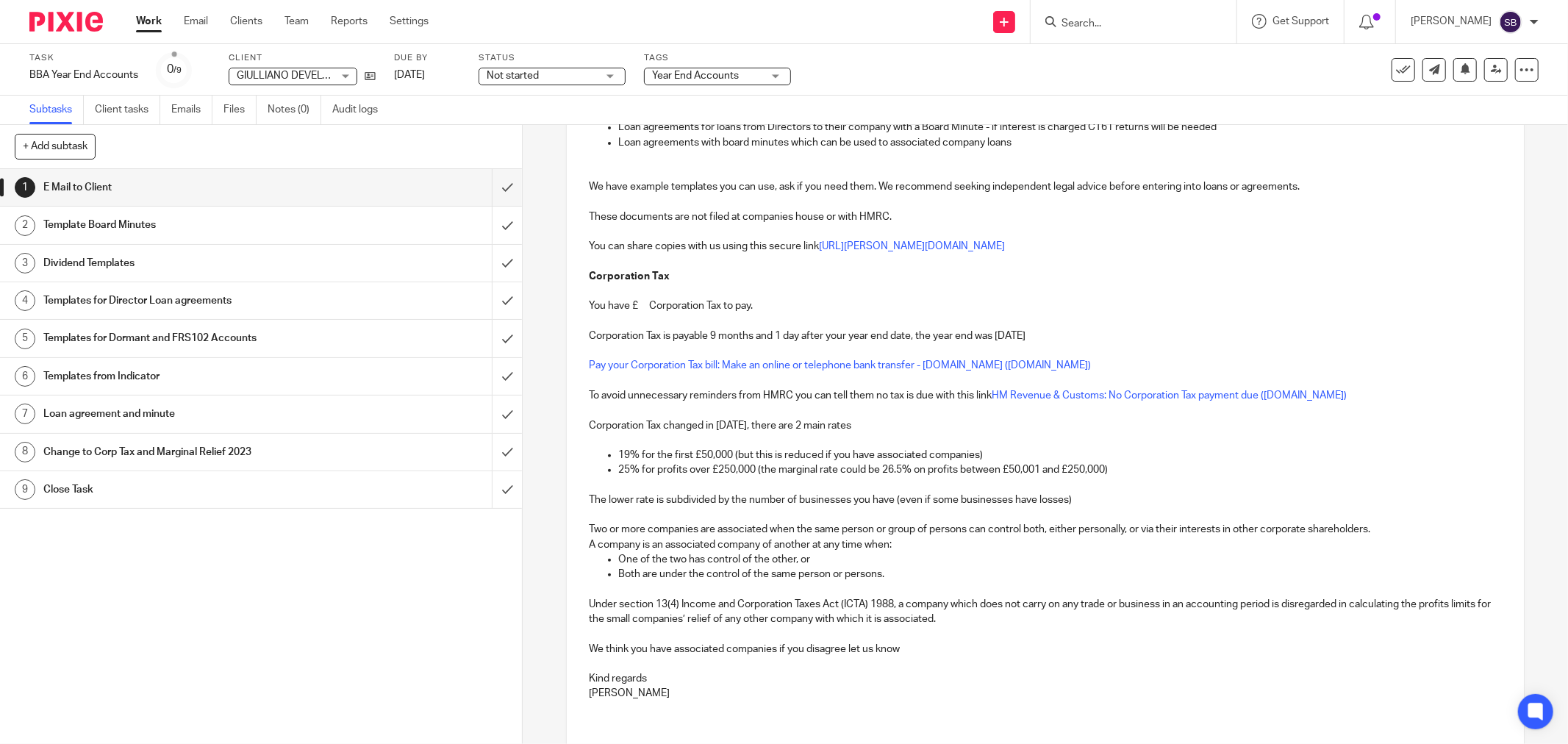
click at [640, 313] on p "You have £ Corporation Tax to pay." at bounding box center [1045, 305] width 914 height 14
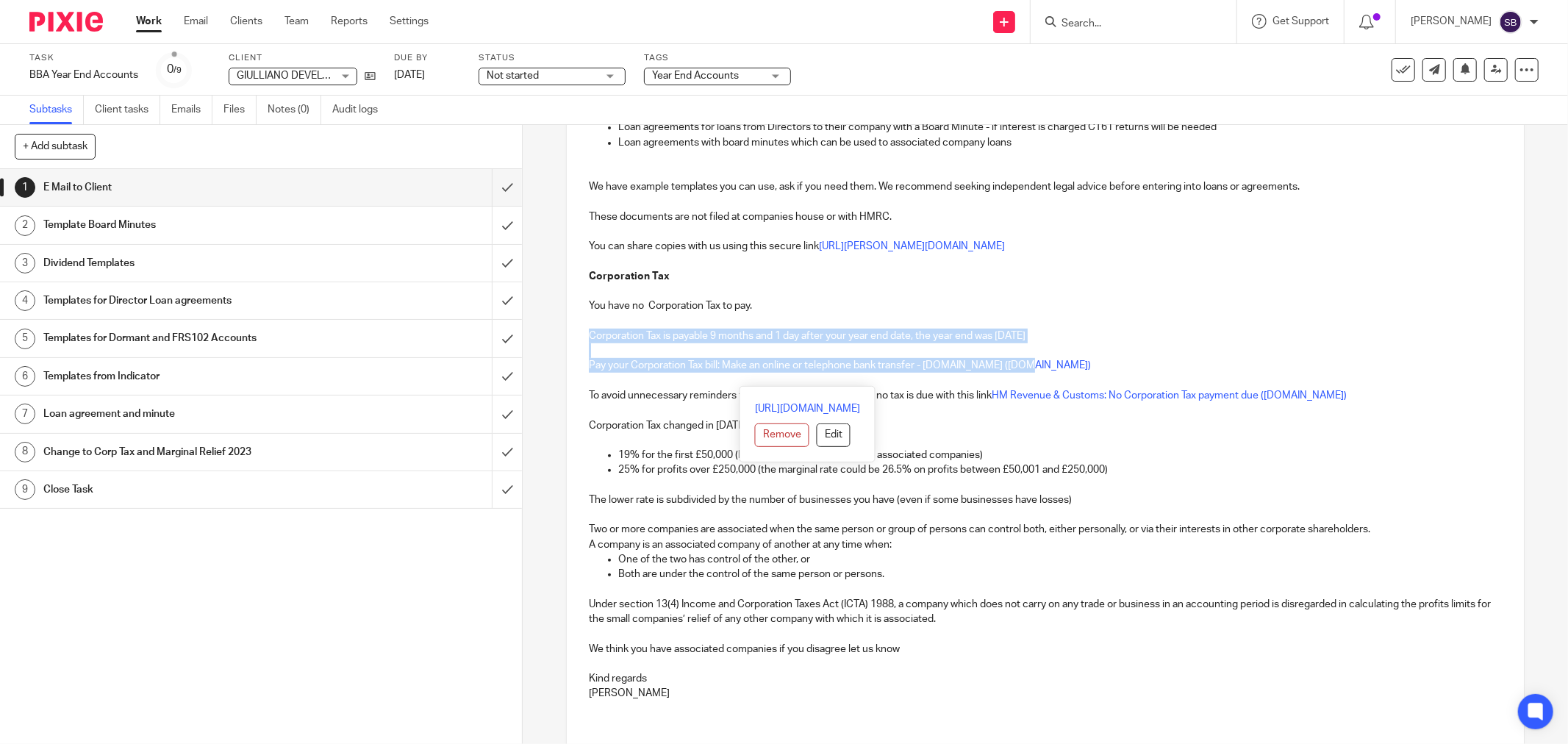
drag, startPoint x: 585, startPoint y: 349, endPoint x: 1085, endPoint y: 384, distance: 501.2
click at [1085, 384] on div "Hi Jan GIULLIANO DEVELOPMENTS LIMITED Company Number 15686543 Year End 30 Apr 2…" at bounding box center [1046, 251] width 958 height 948
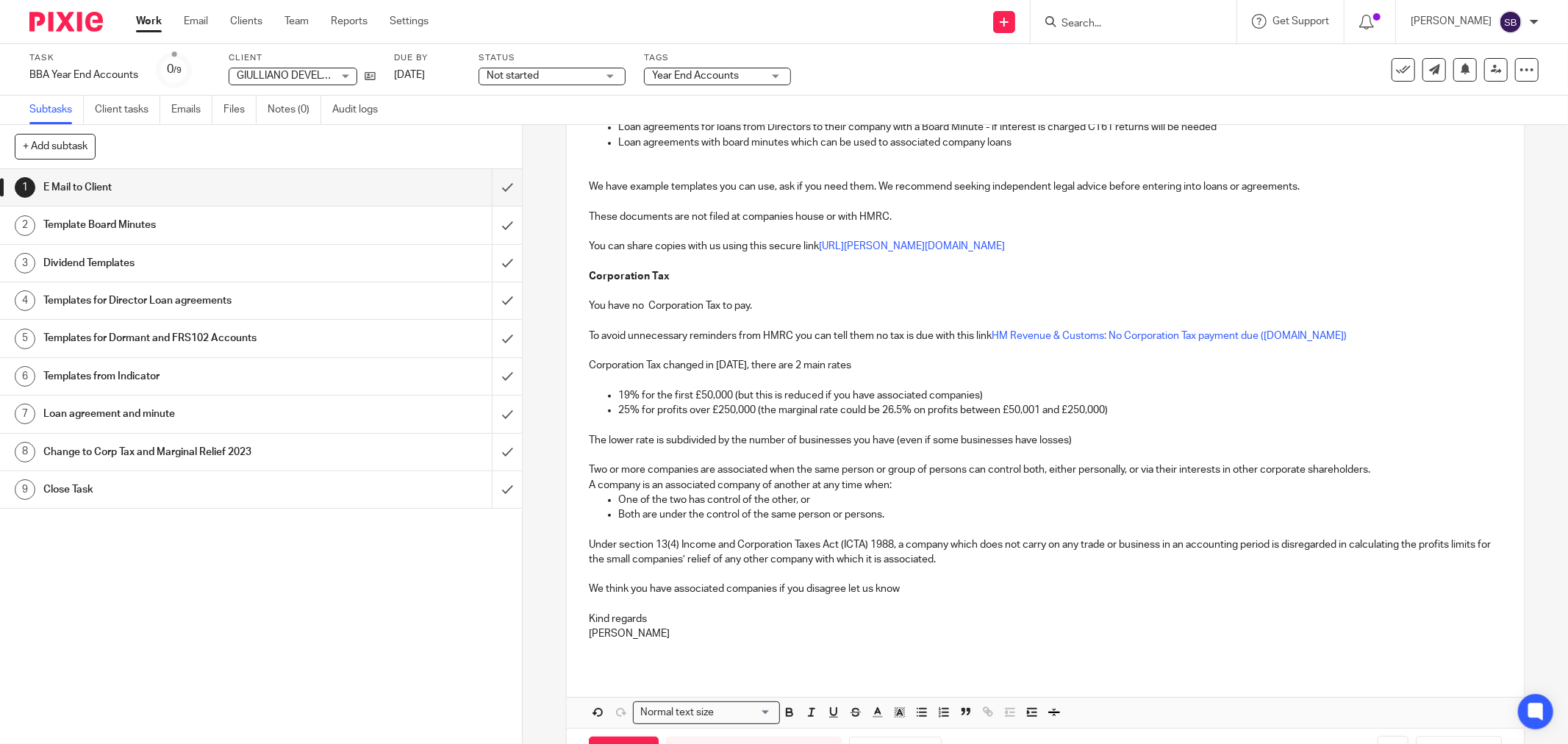
click at [672, 596] on p "We think you have associated companies if you disagree let us know" at bounding box center [1045, 588] width 914 height 14
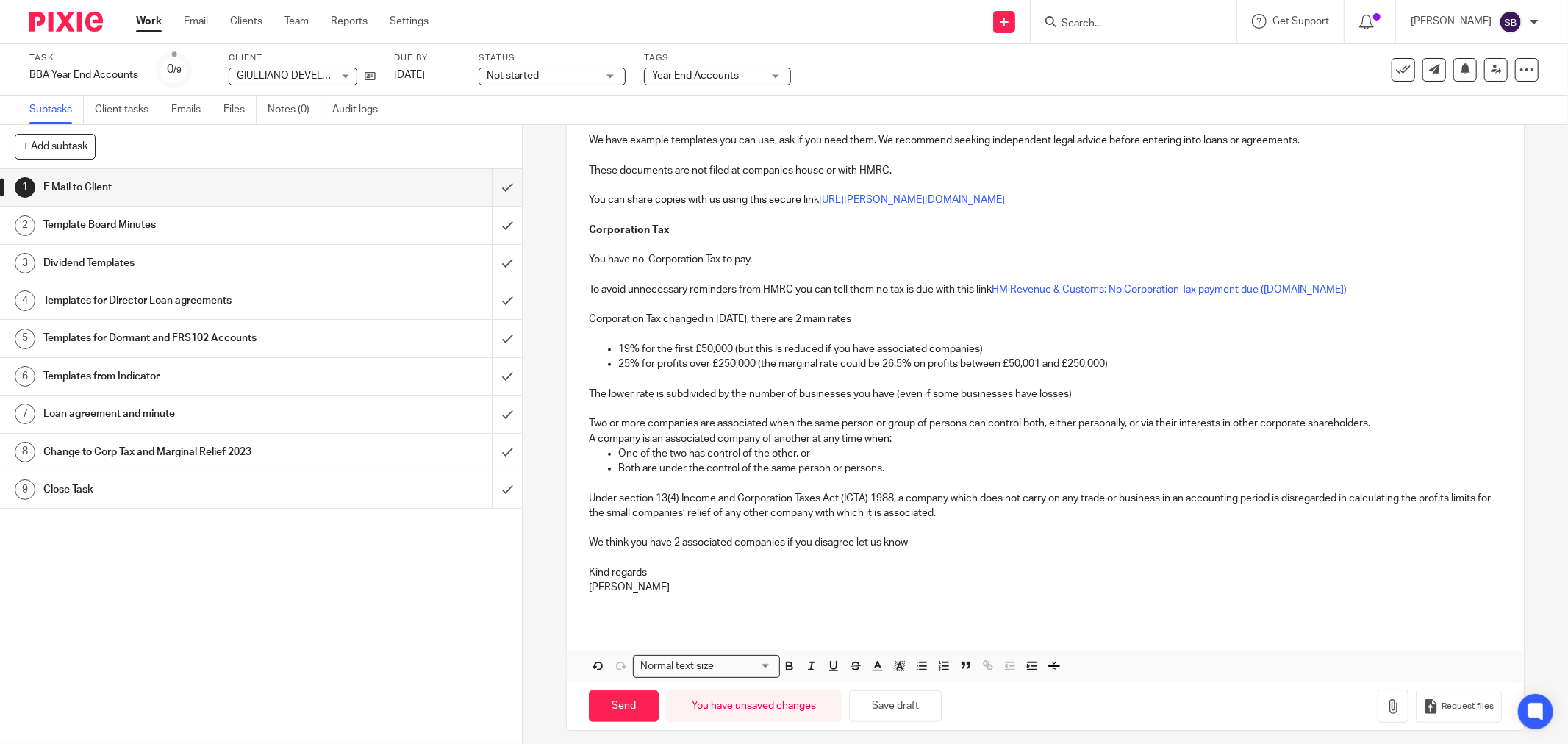
scroll to position [588, 0]
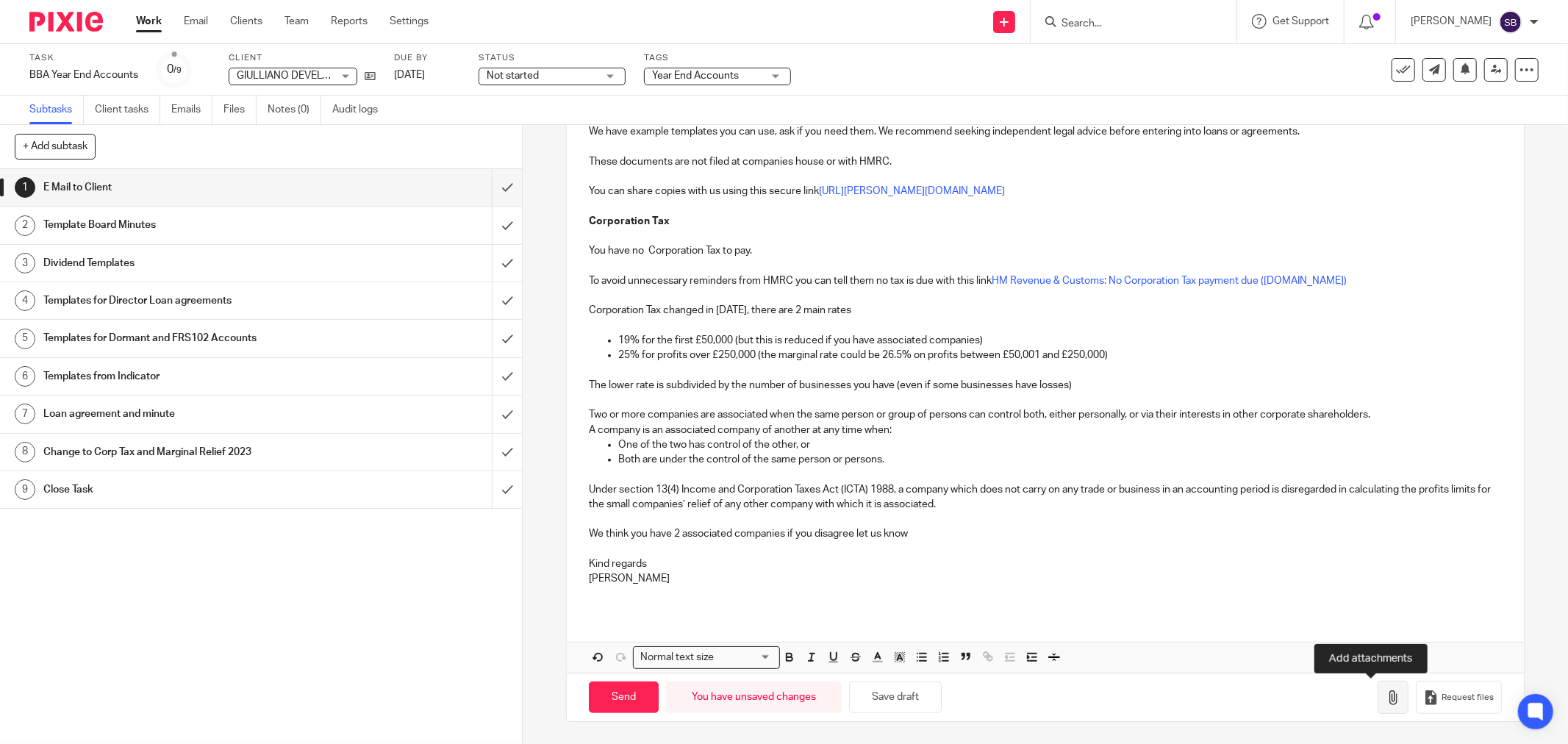
click at [1386, 702] on icon "button" at bounding box center [1393, 698] width 14 height 14
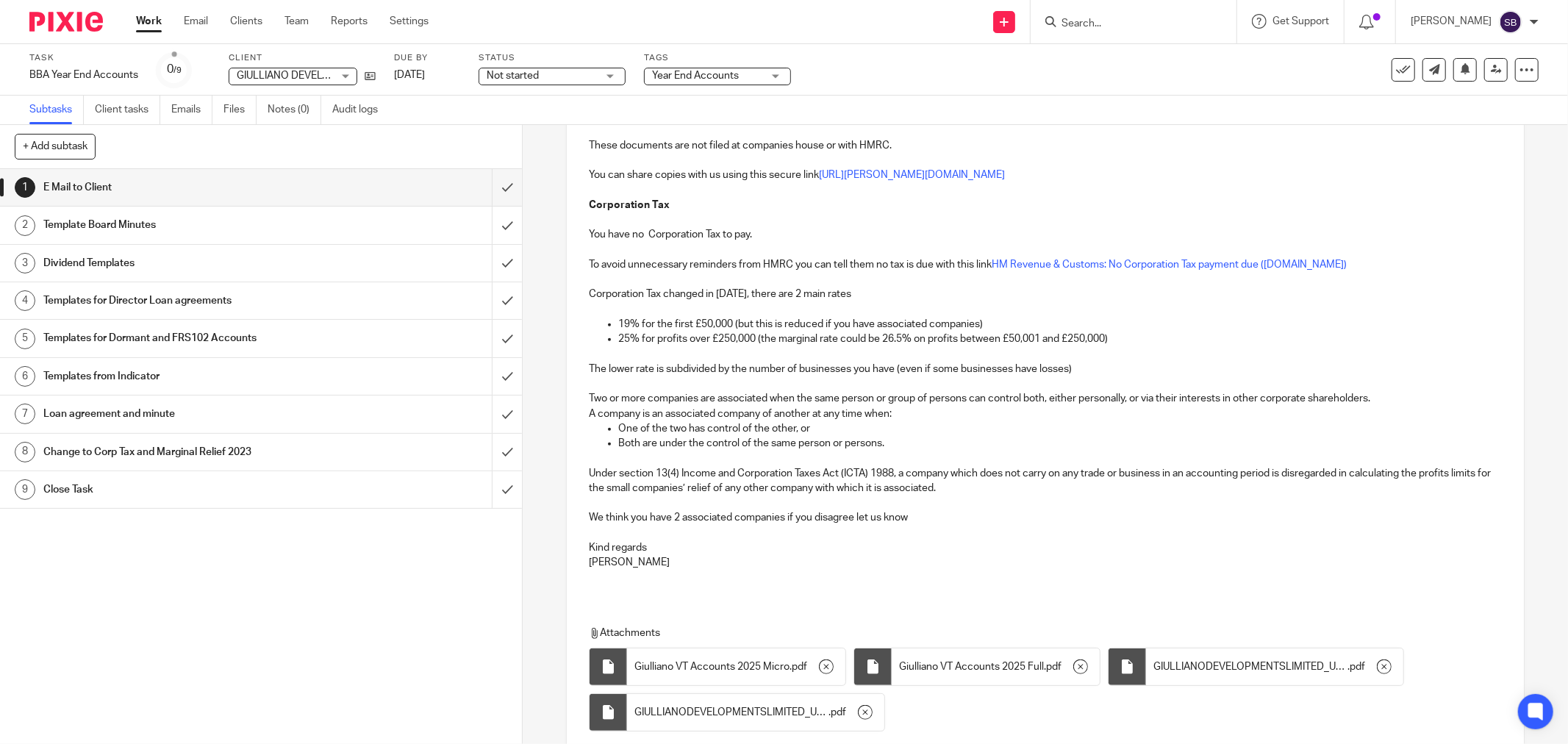
scroll to position [718, 0]
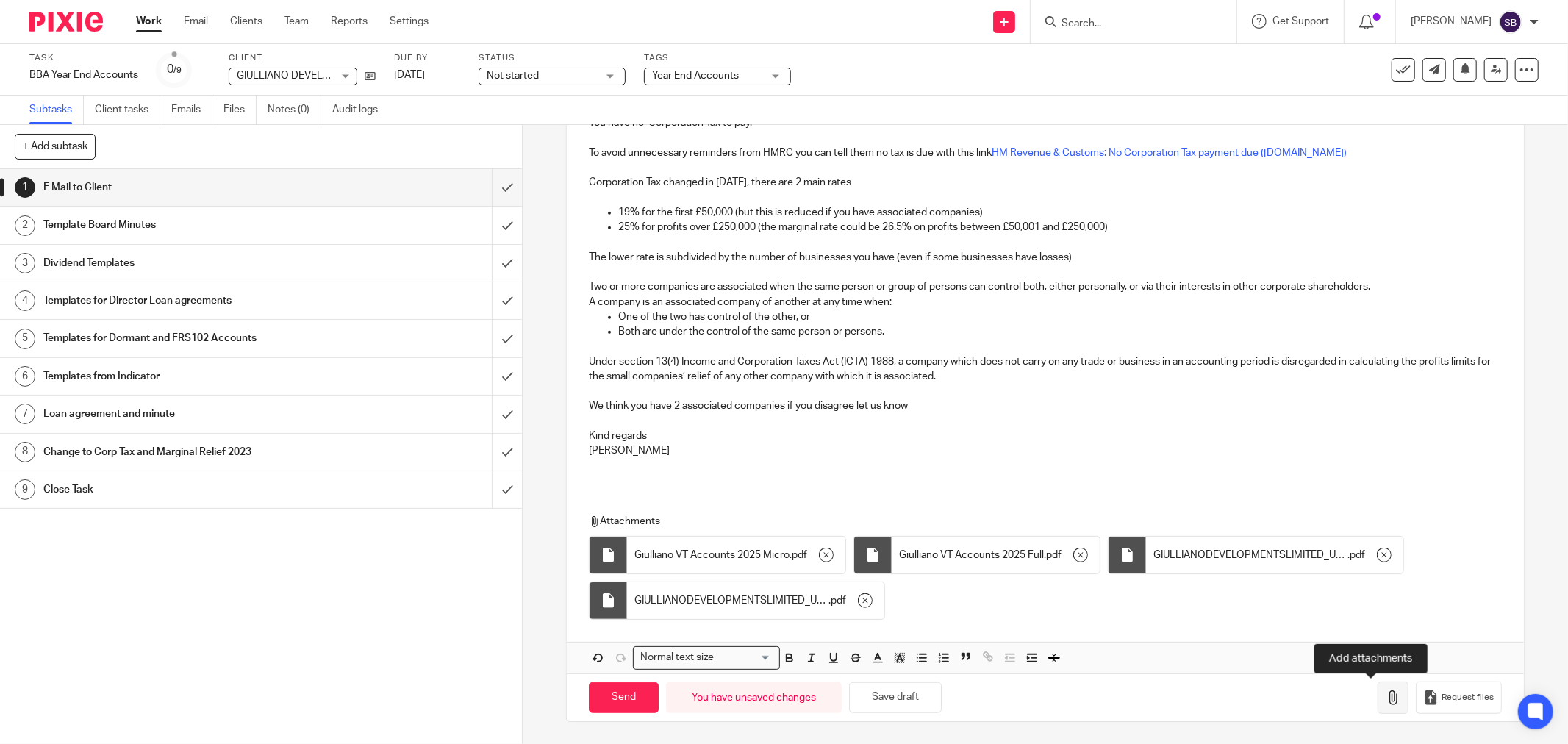
click at [1378, 702] on button "button" at bounding box center [1393, 698] width 31 height 33
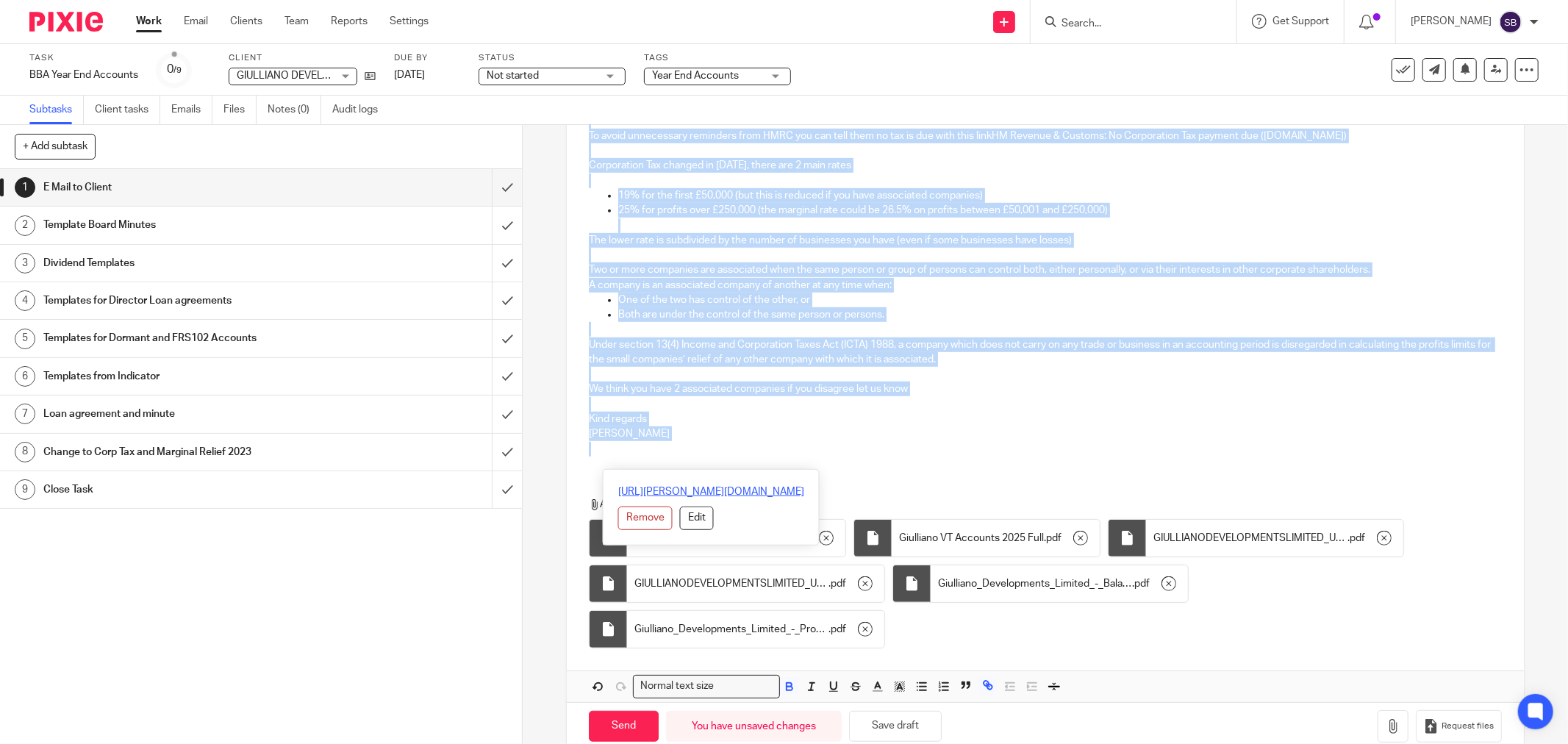
drag, startPoint x: 582, startPoint y: 246, endPoint x: 820, endPoint y: 487, distance: 338.7
click at [820, 487] on div "Hi Jan GIULLIANO DEVELOPMENTS LIMITED Company Number 15686543 Year End 30 Apr 2…" at bounding box center [1046, 140] width 958 height 1124
copy div "Hi Jan GIULLIANO DEVELOPMENTS LIMITED Company Number 15686543 Year End 30 Apr 2…"
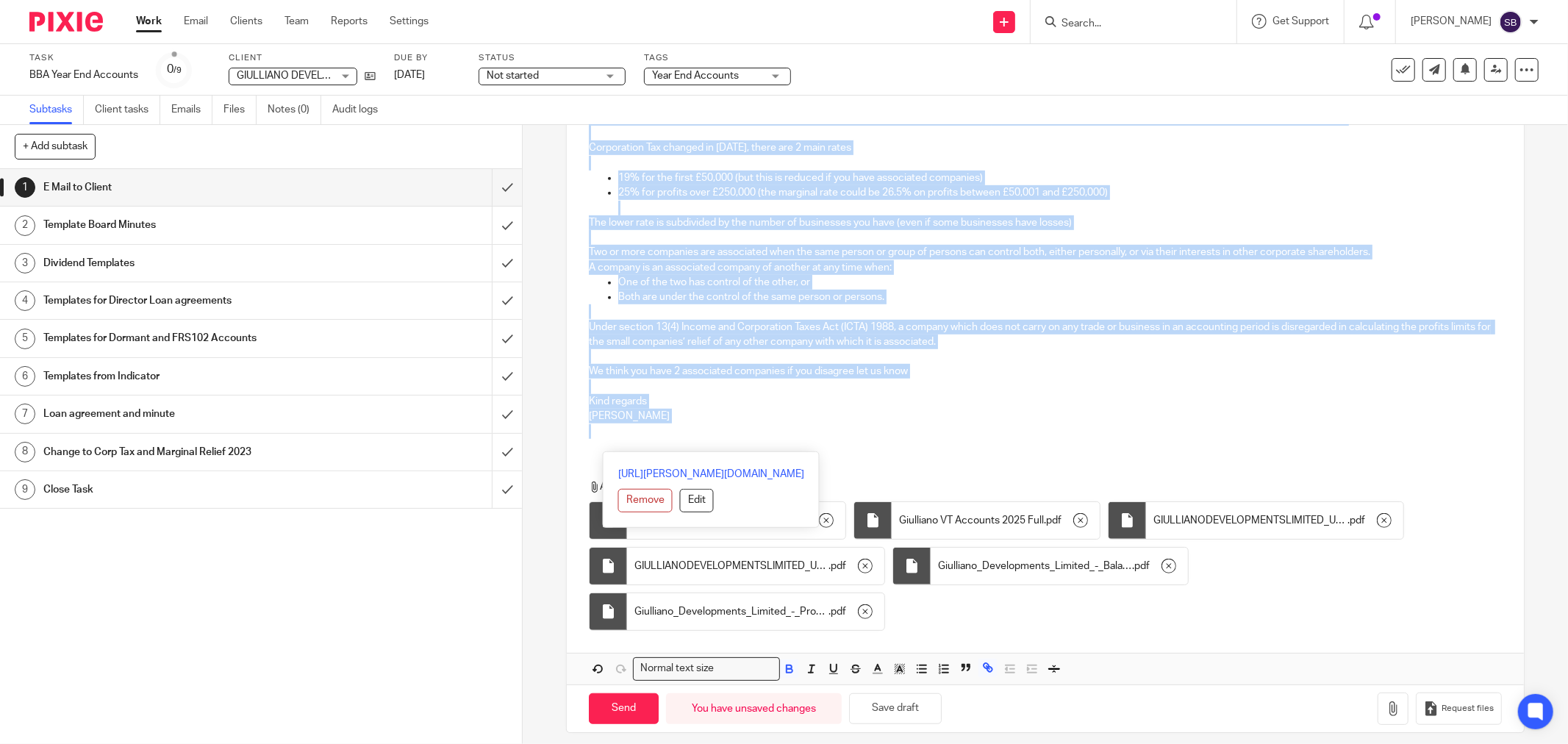
scroll to position [764, 0]
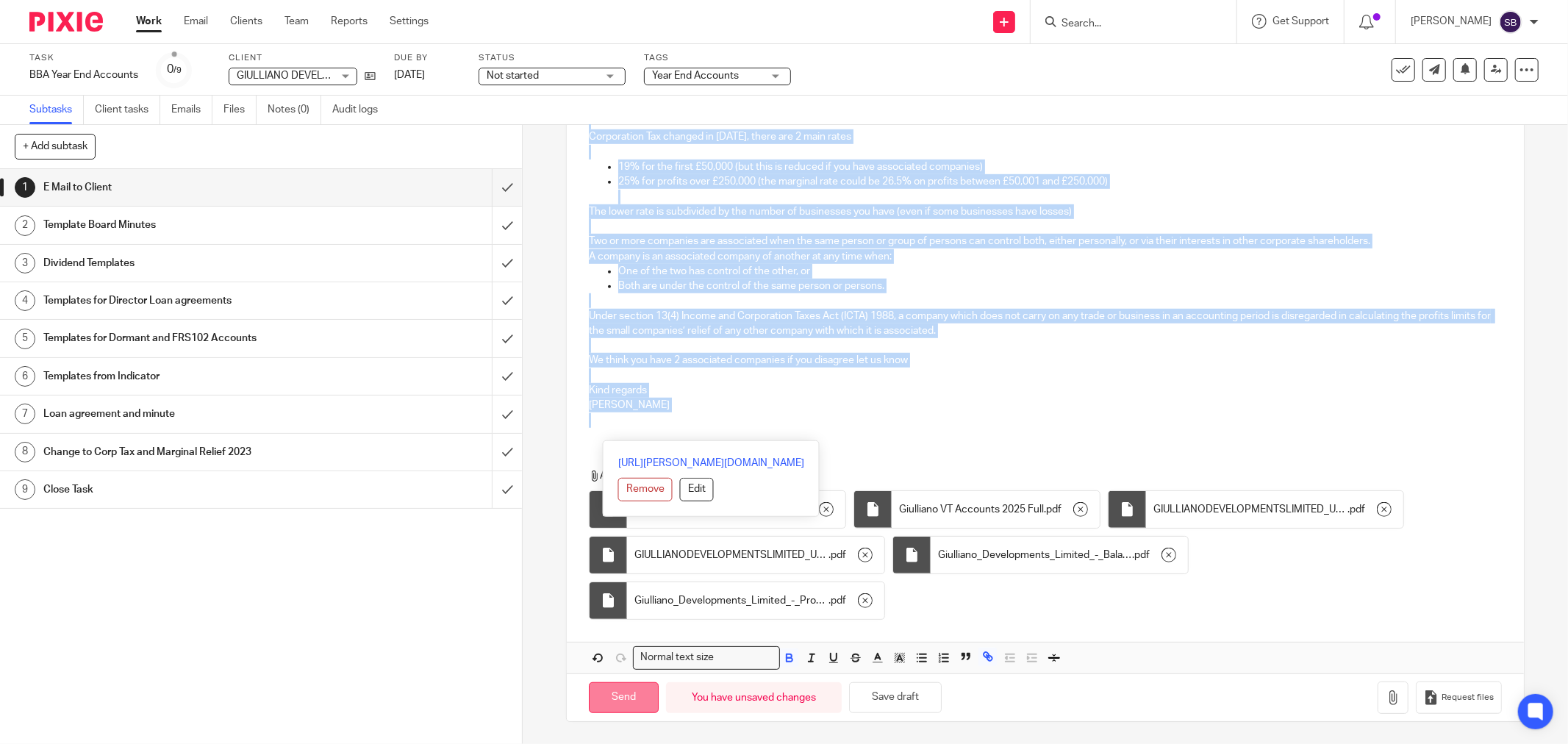
click at [630, 703] on input "Send" at bounding box center [623, 698] width 70 height 31
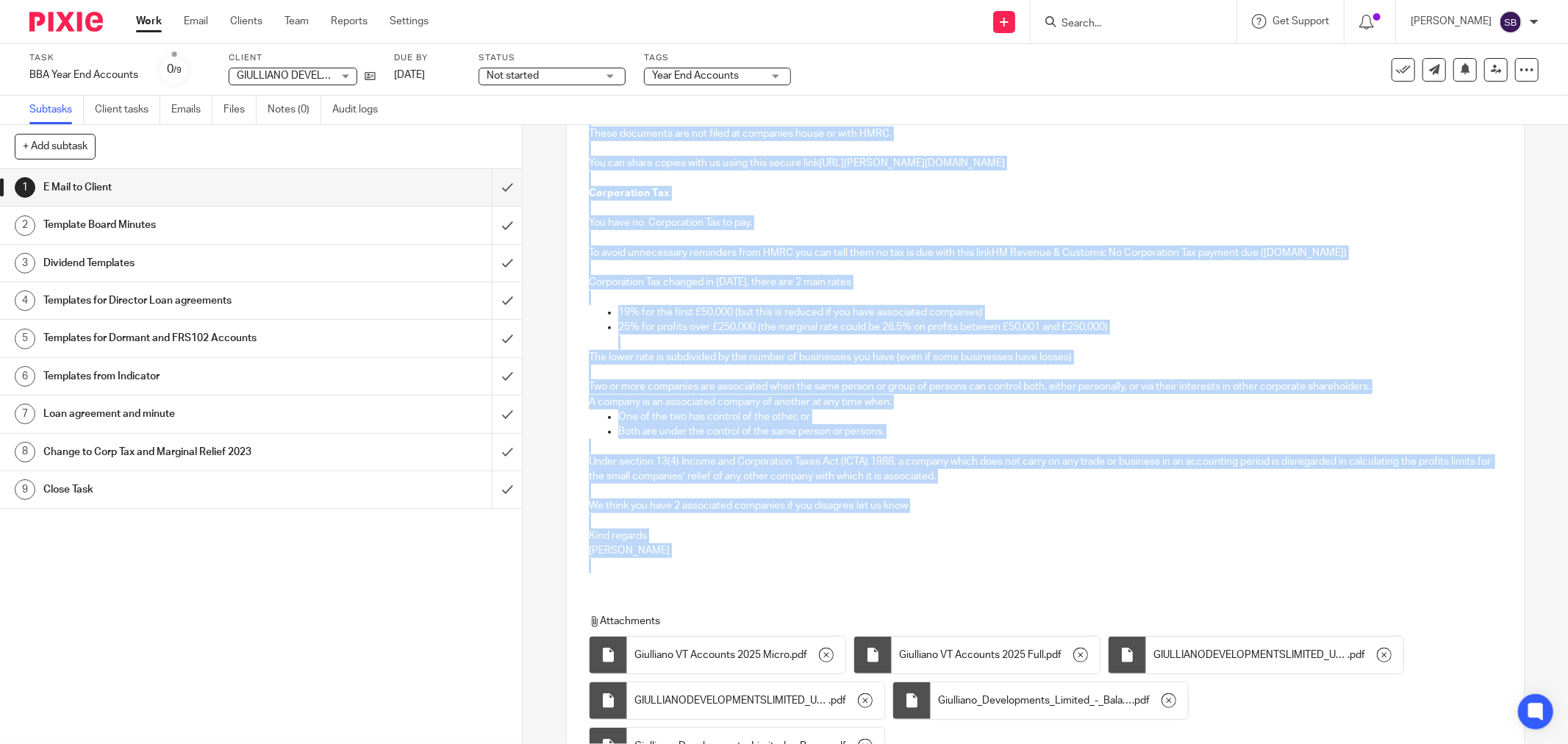
type input "Sent"
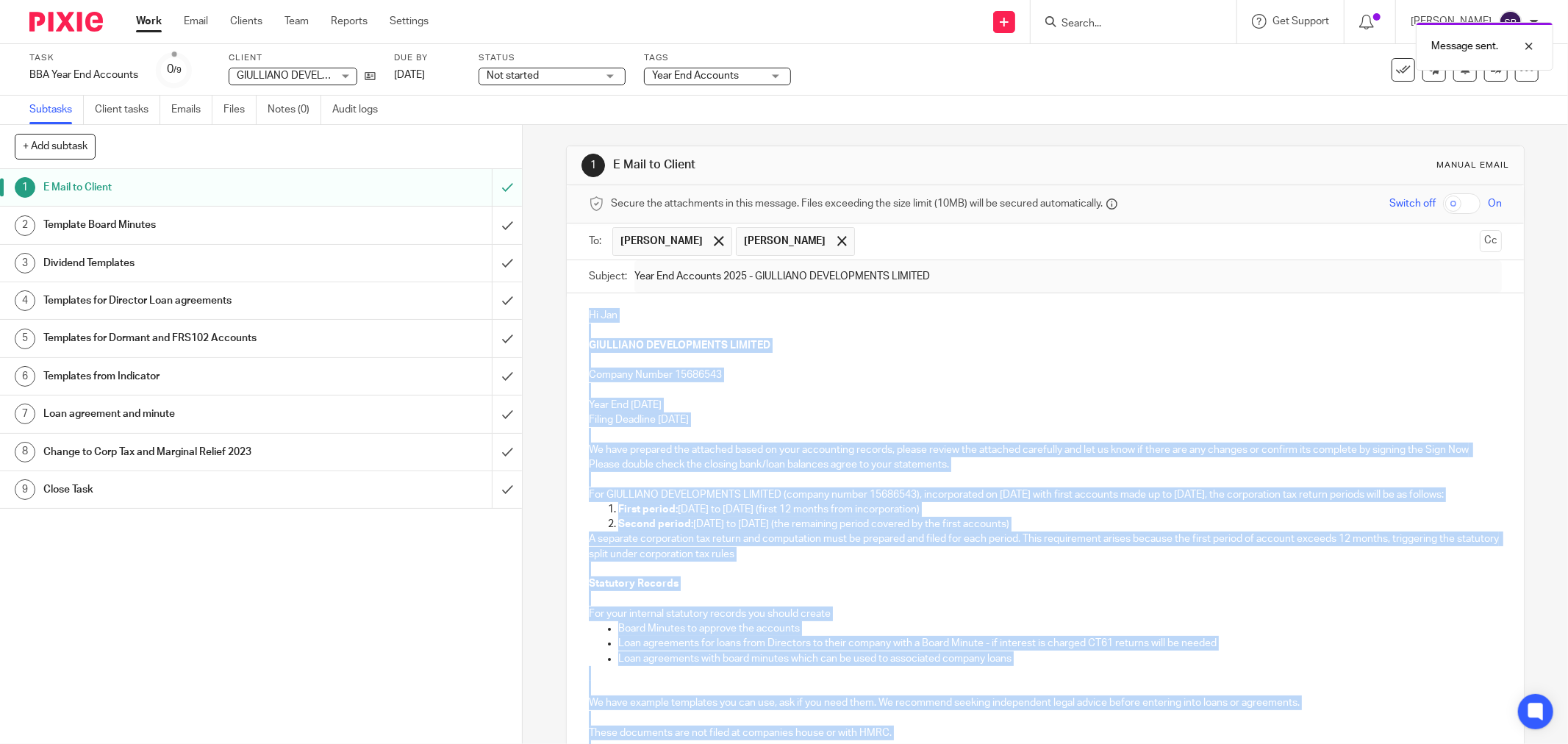
scroll to position [0, 0]
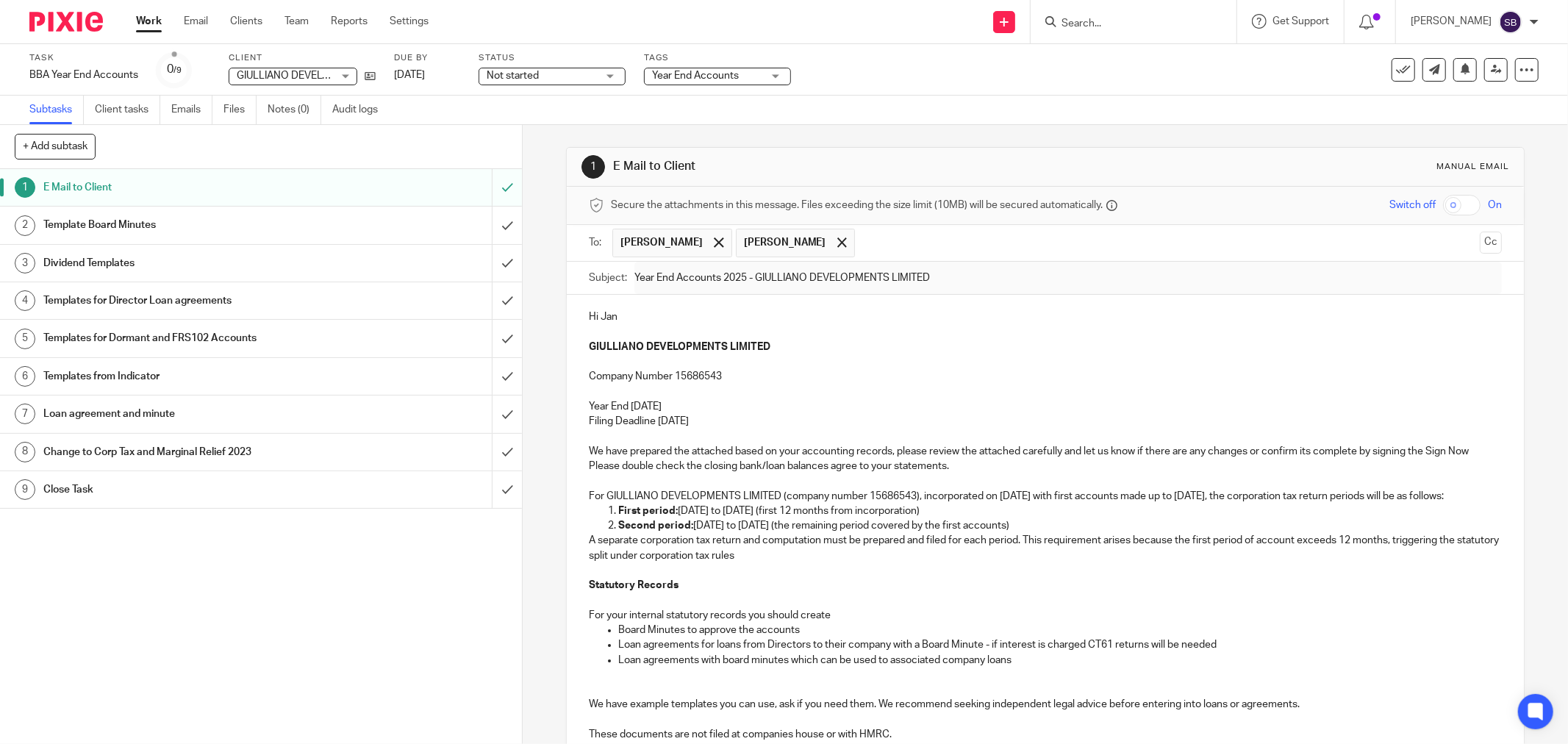
click at [1114, 22] on input "Search" at bounding box center [1126, 24] width 132 height 14
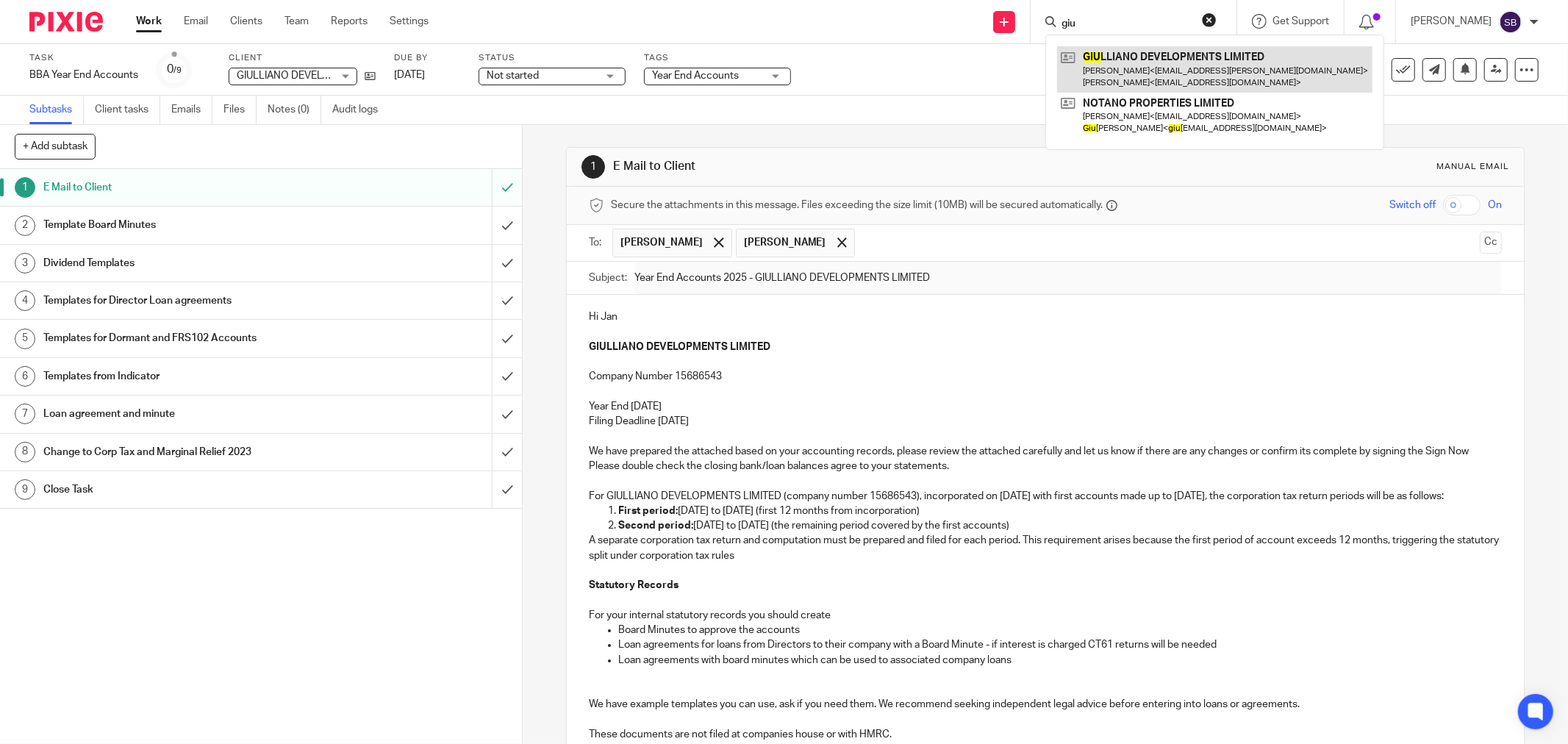
type input "giu"
click at [1132, 65] on link at bounding box center [1214, 69] width 315 height 46
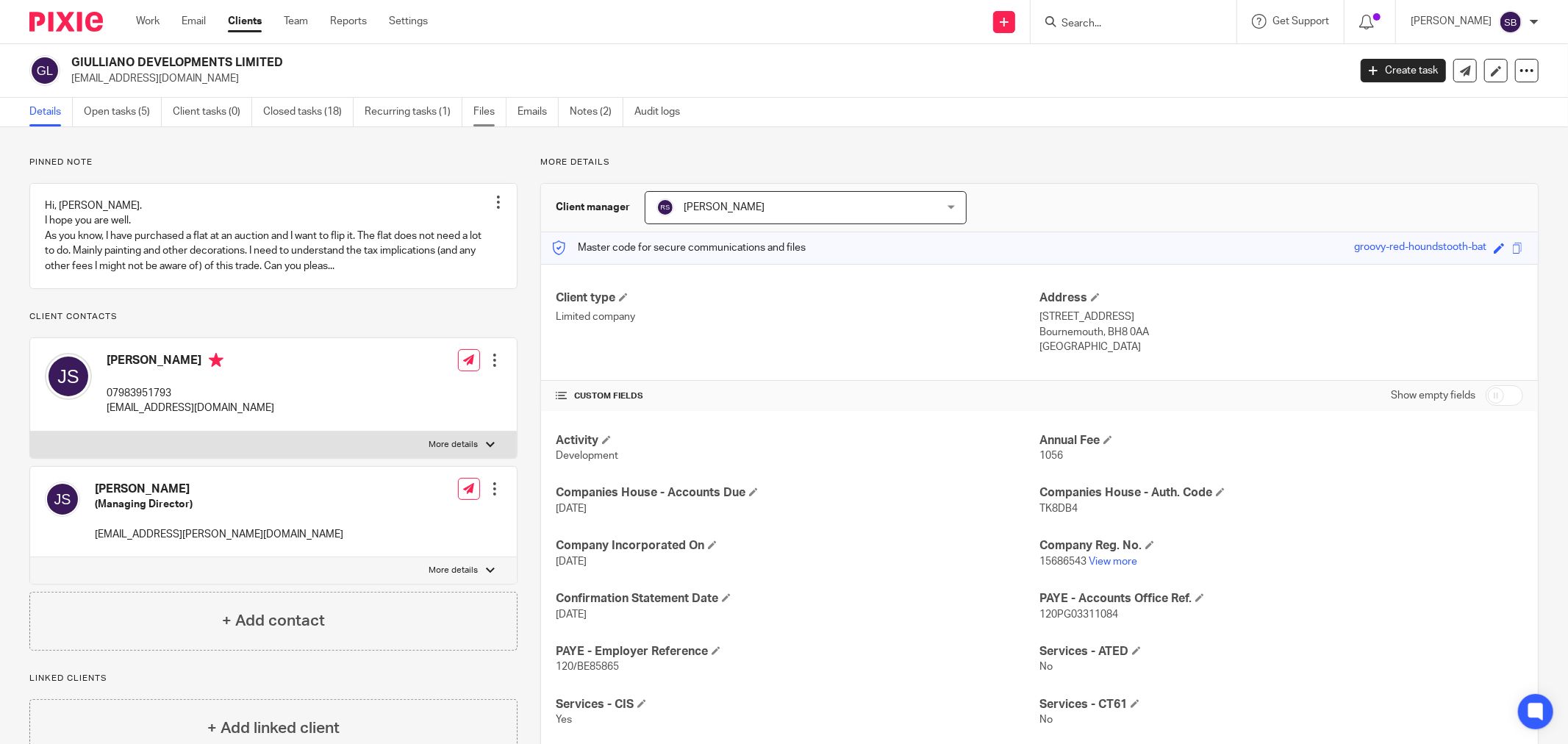
click at [487, 123] on link "Files" at bounding box center [489, 112] width 33 height 29
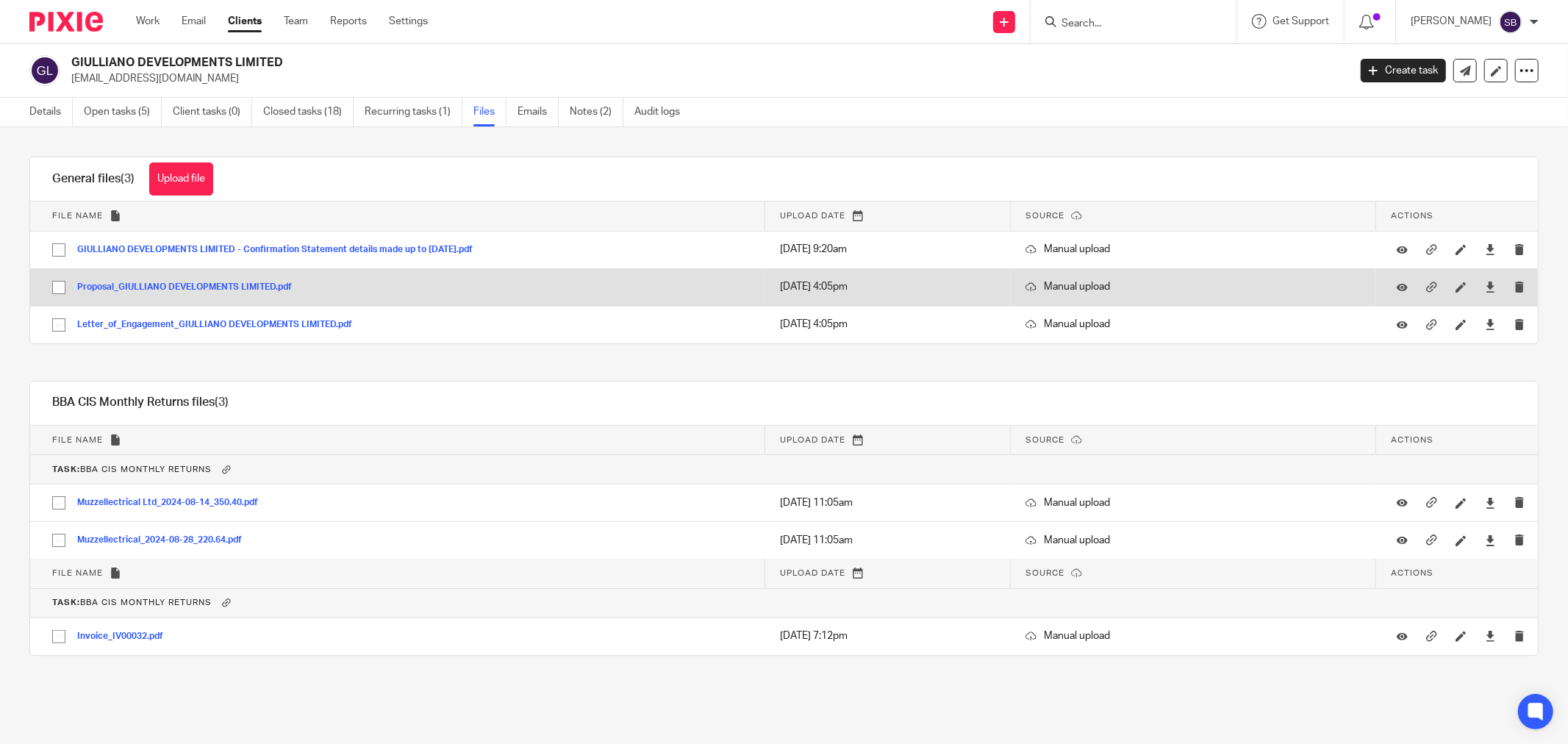
click at [187, 288] on button "Proposal_GIULLIANO DEVELOPMENTS LIMITED.pdf" at bounding box center [189, 287] width 225 height 10
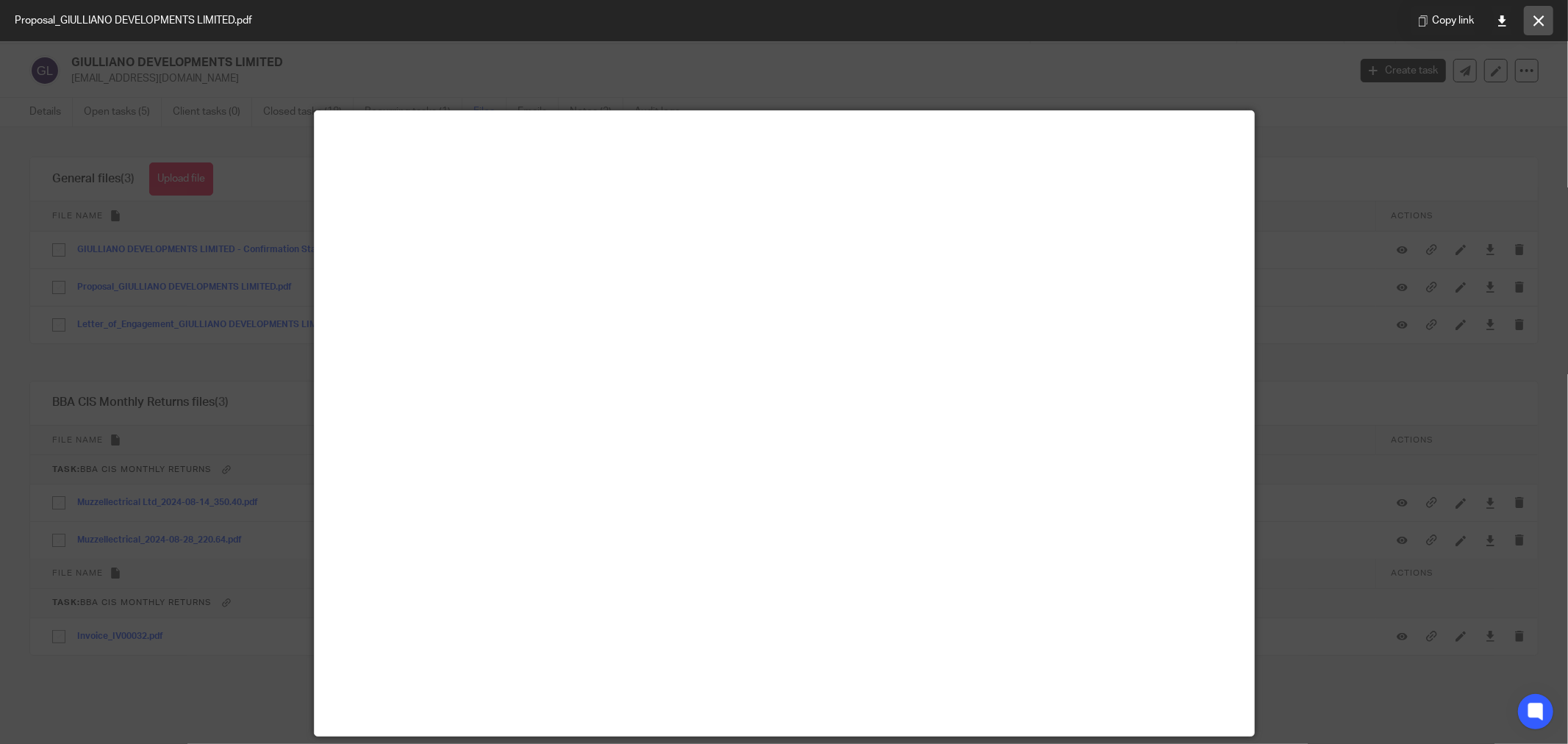
click at [1538, 14] on button at bounding box center [1538, 20] width 30 height 30
